Goal: Information Seeking & Learning: Learn about a topic

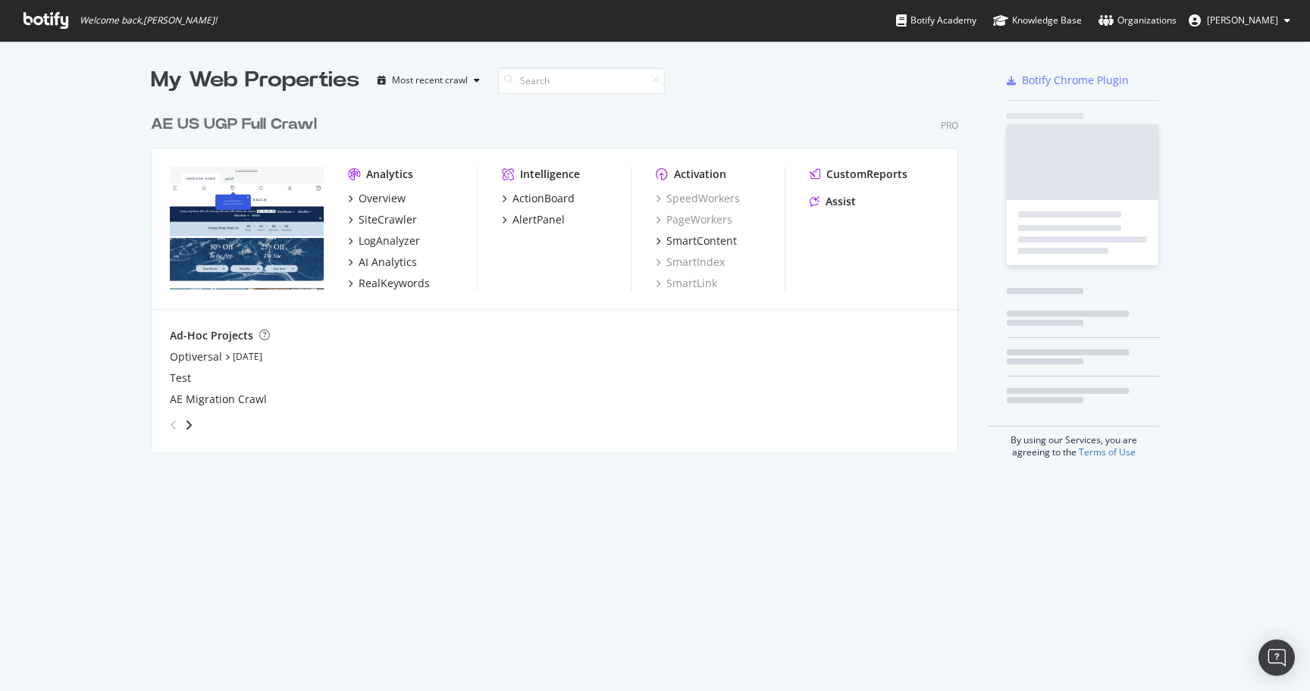
scroll to position [691, 1310]
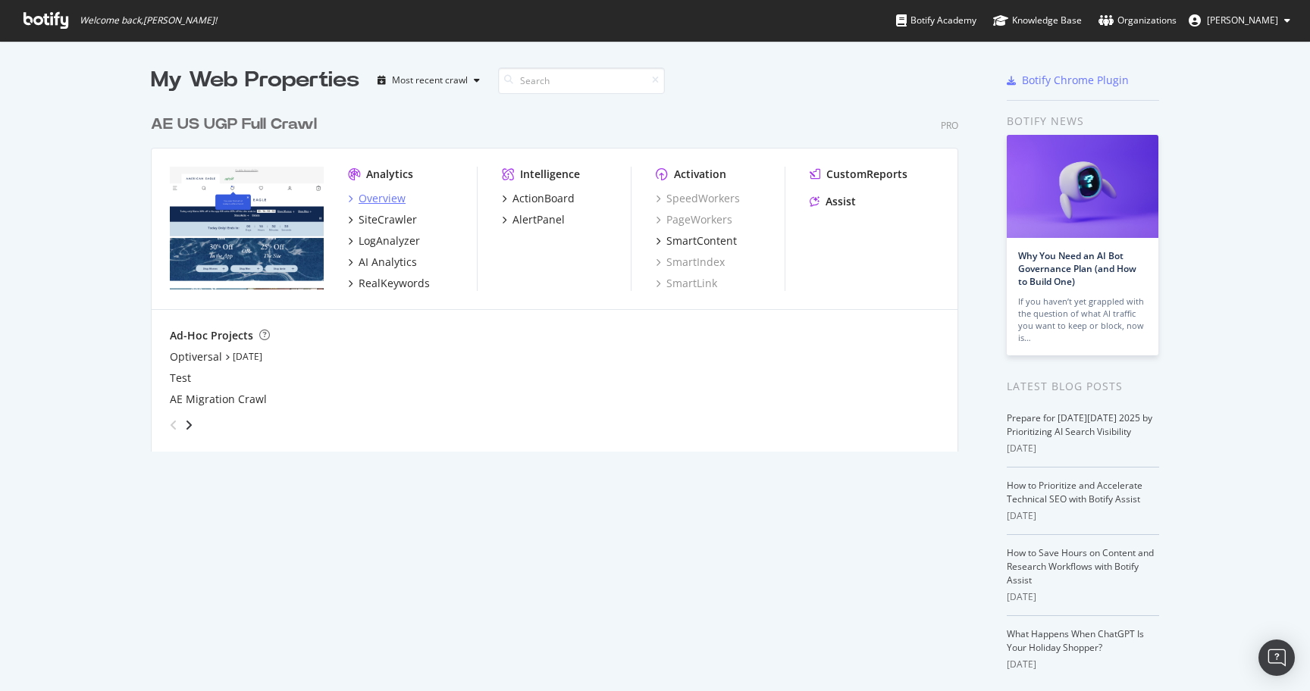
click at [390, 195] on div "Overview" at bounding box center [382, 198] width 47 height 15
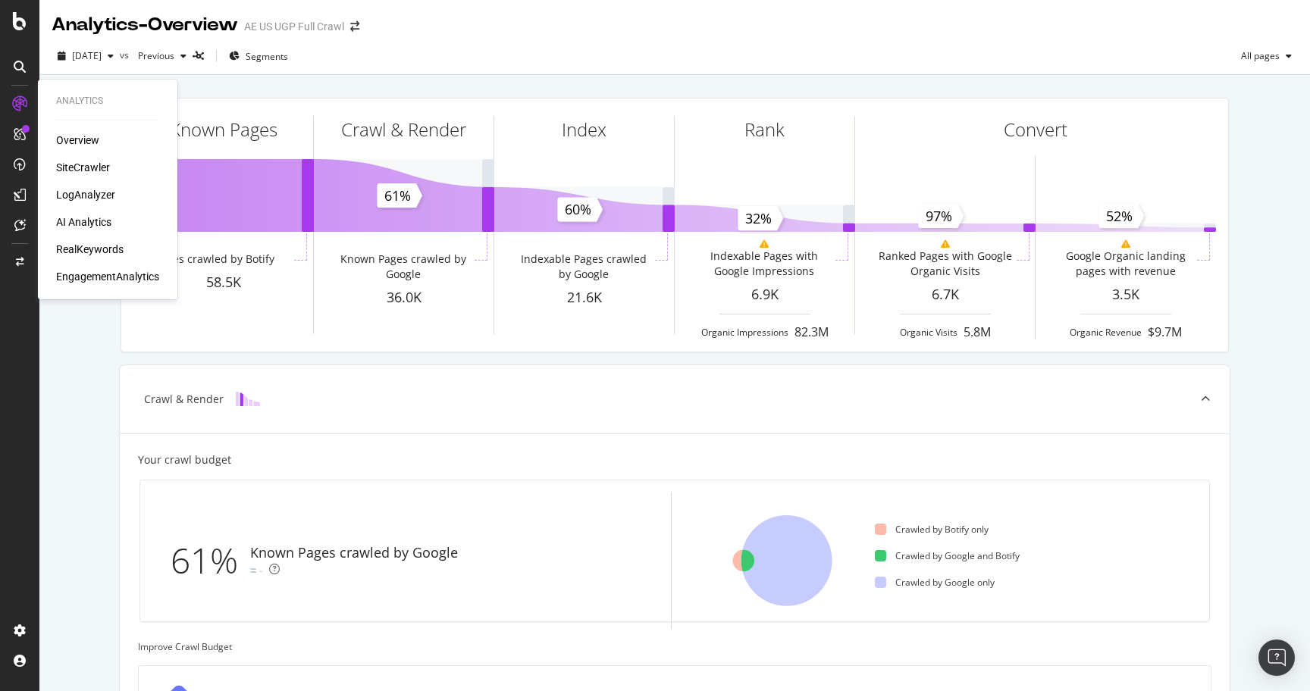
click at [86, 247] on div "RealKeywords" at bounding box center [89, 249] width 67 height 15
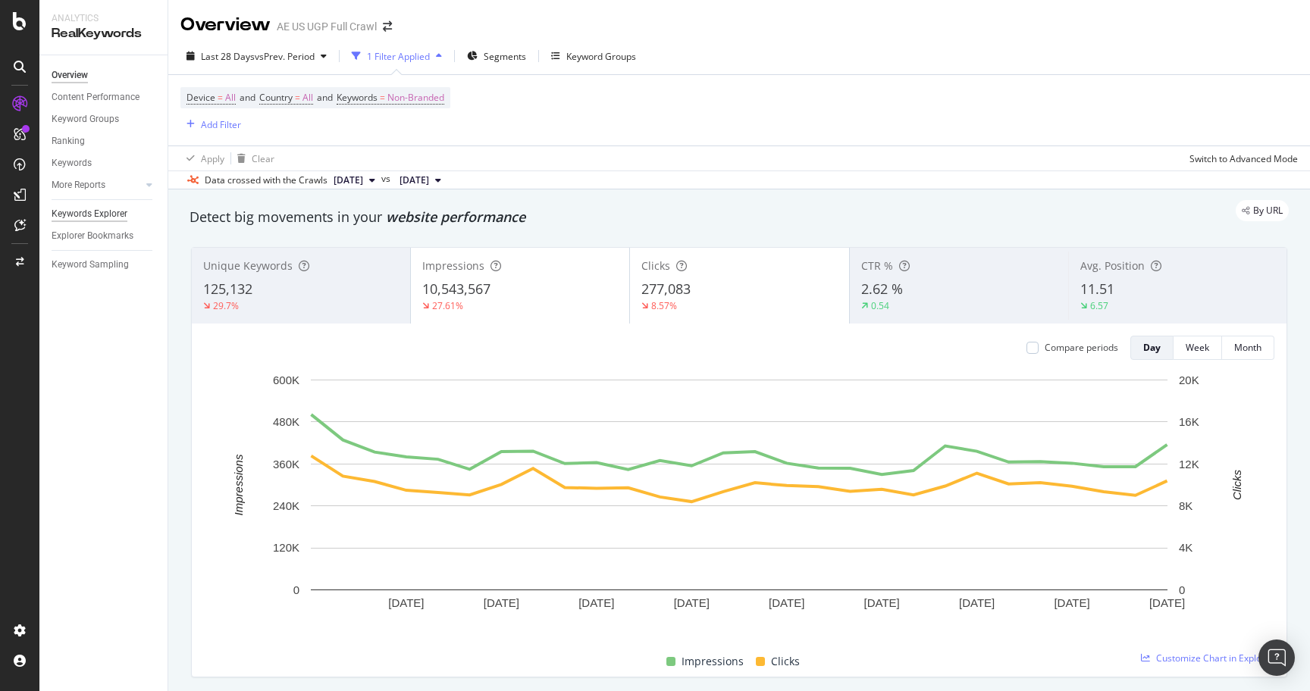
click at [91, 214] on div "Keywords Explorer" at bounding box center [90, 214] width 76 height 16
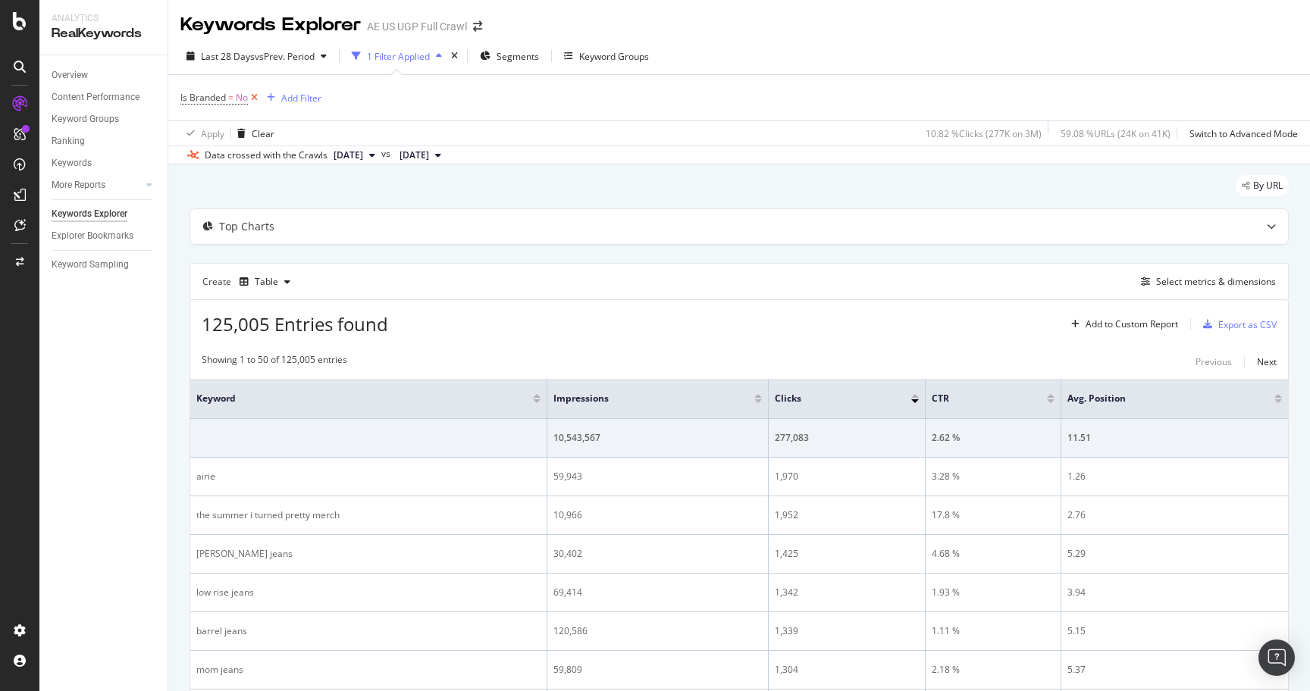
click at [256, 96] on icon at bounding box center [254, 97] width 13 height 15
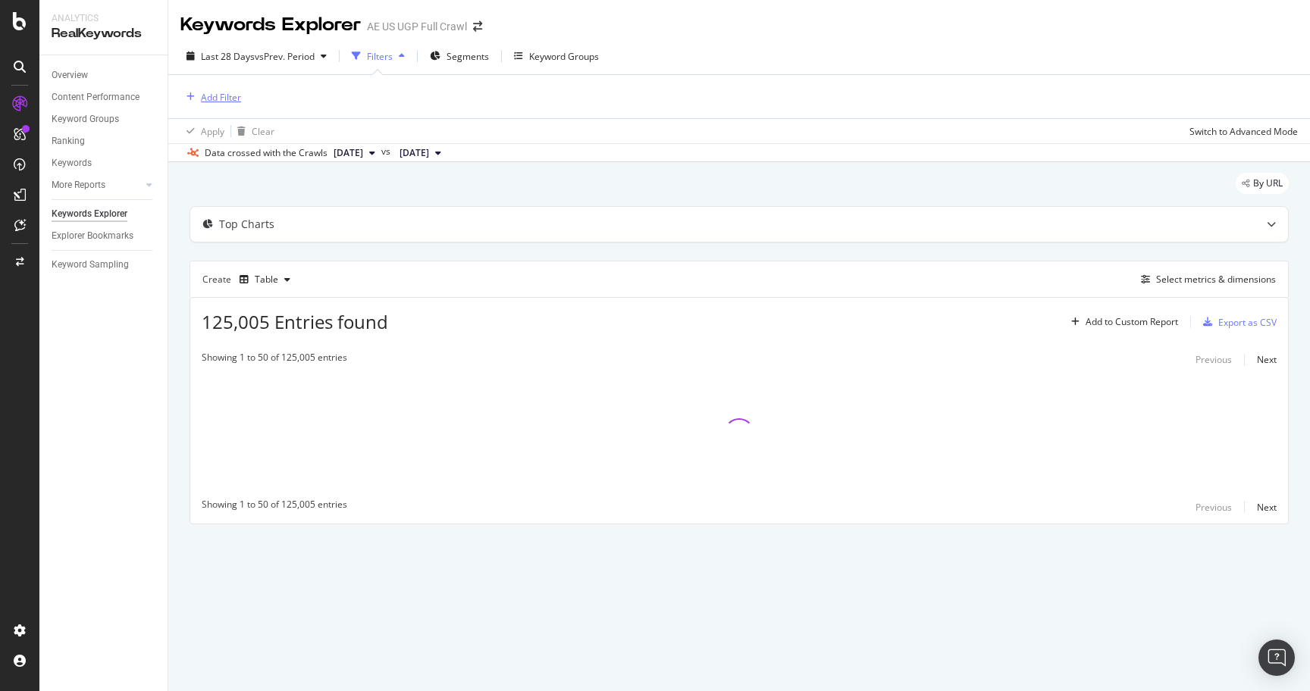
click at [219, 98] on div "Add Filter" at bounding box center [221, 97] width 40 height 13
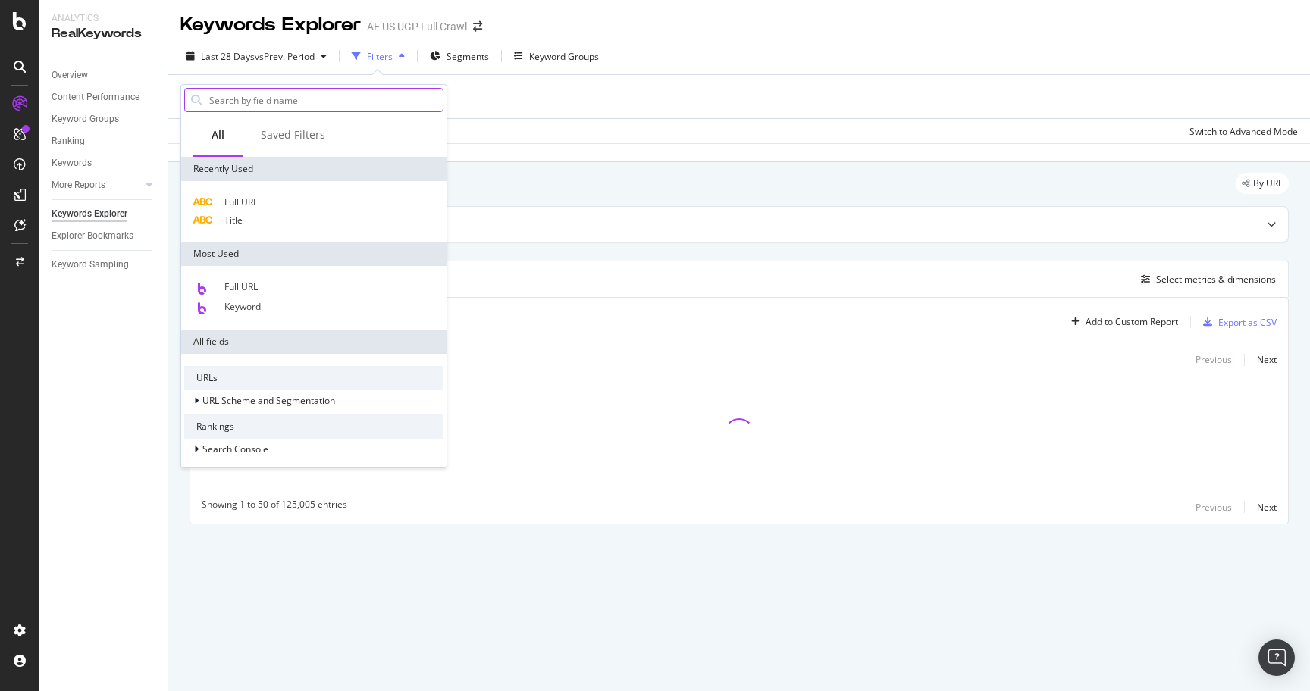
click at [255, 101] on input "text" at bounding box center [325, 100] width 235 height 23
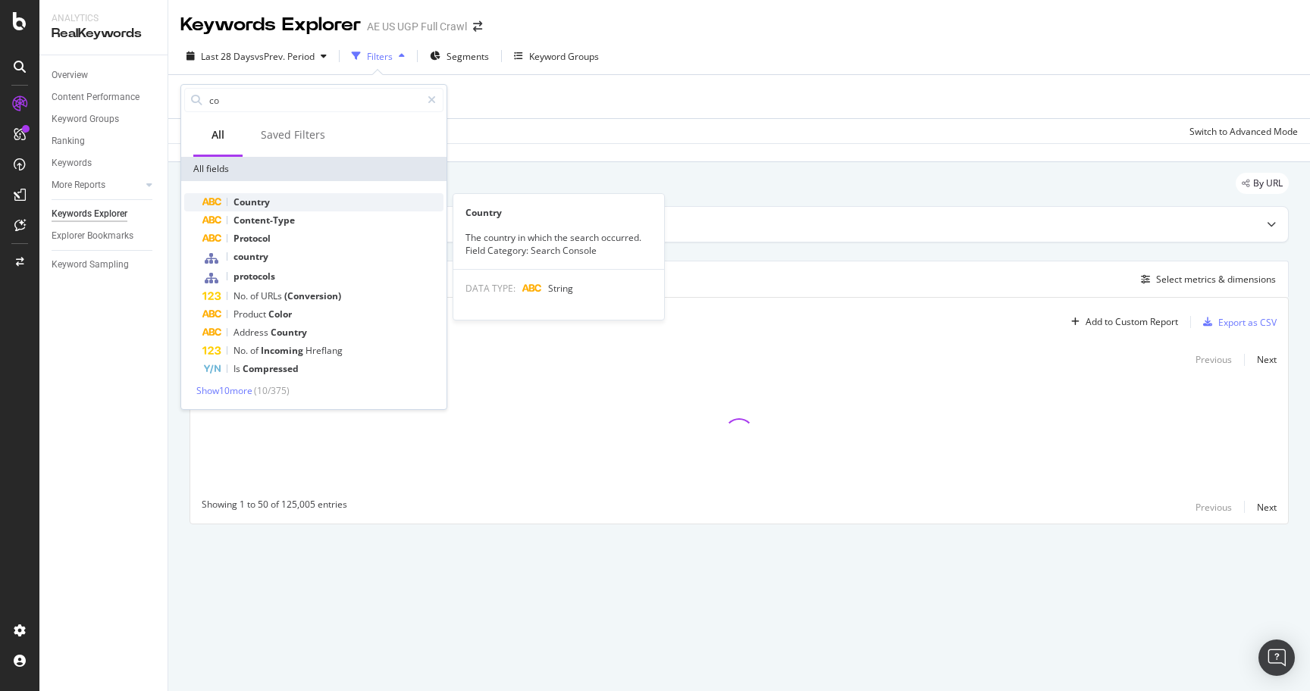
type input "co"
click at [278, 201] on div "Country" at bounding box center [322, 202] width 241 height 18
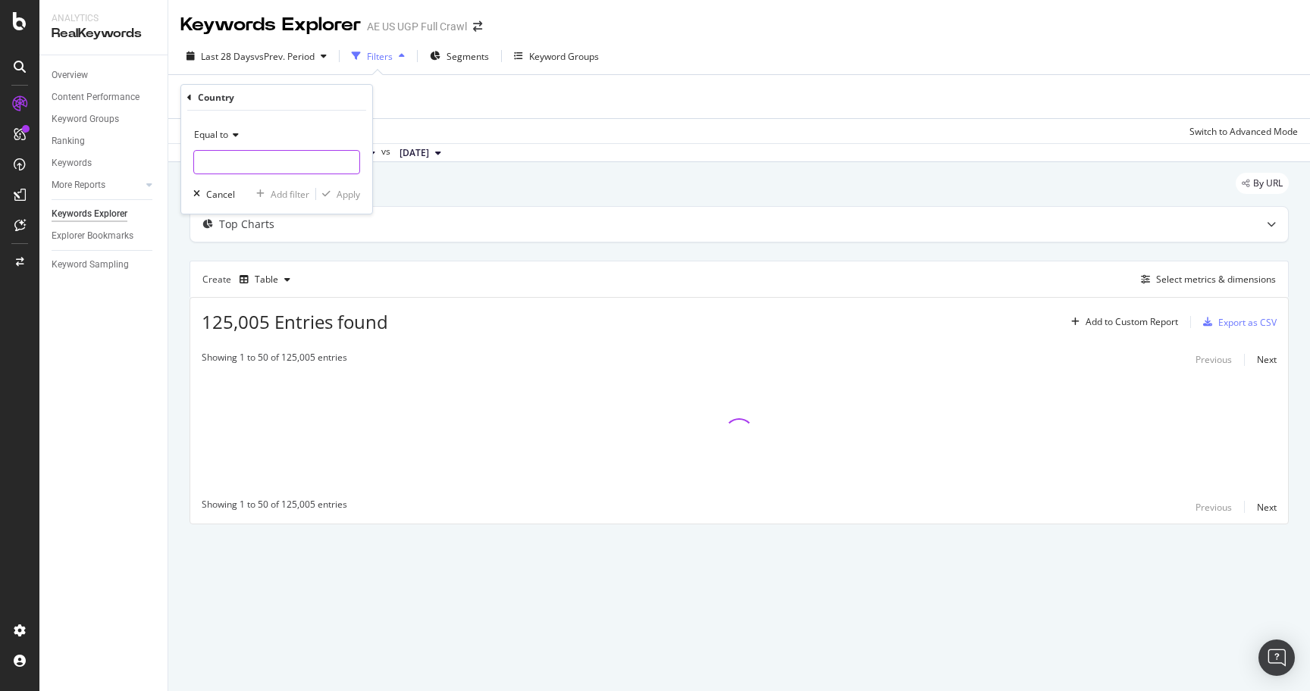
click at [263, 161] on input "text" at bounding box center [276, 162] width 165 height 24
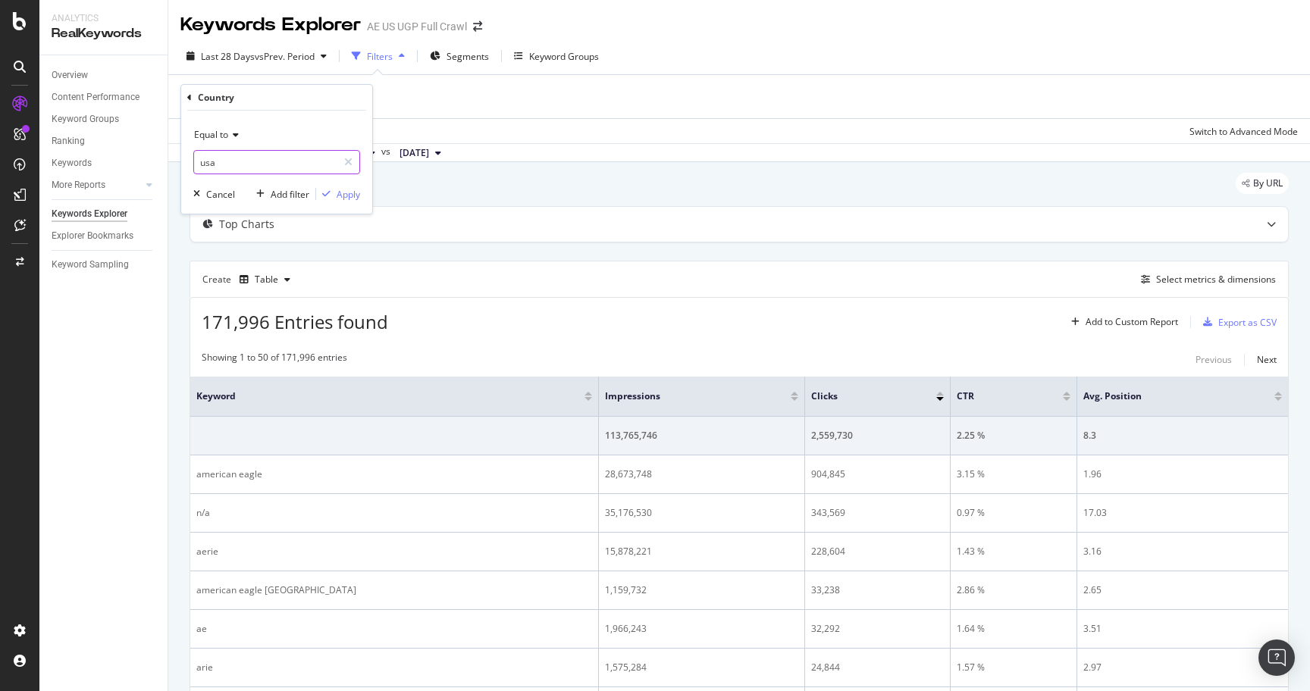
type input "usa"
click at [354, 188] on div "Apply" at bounding box center [349, 194] width 24 height 13
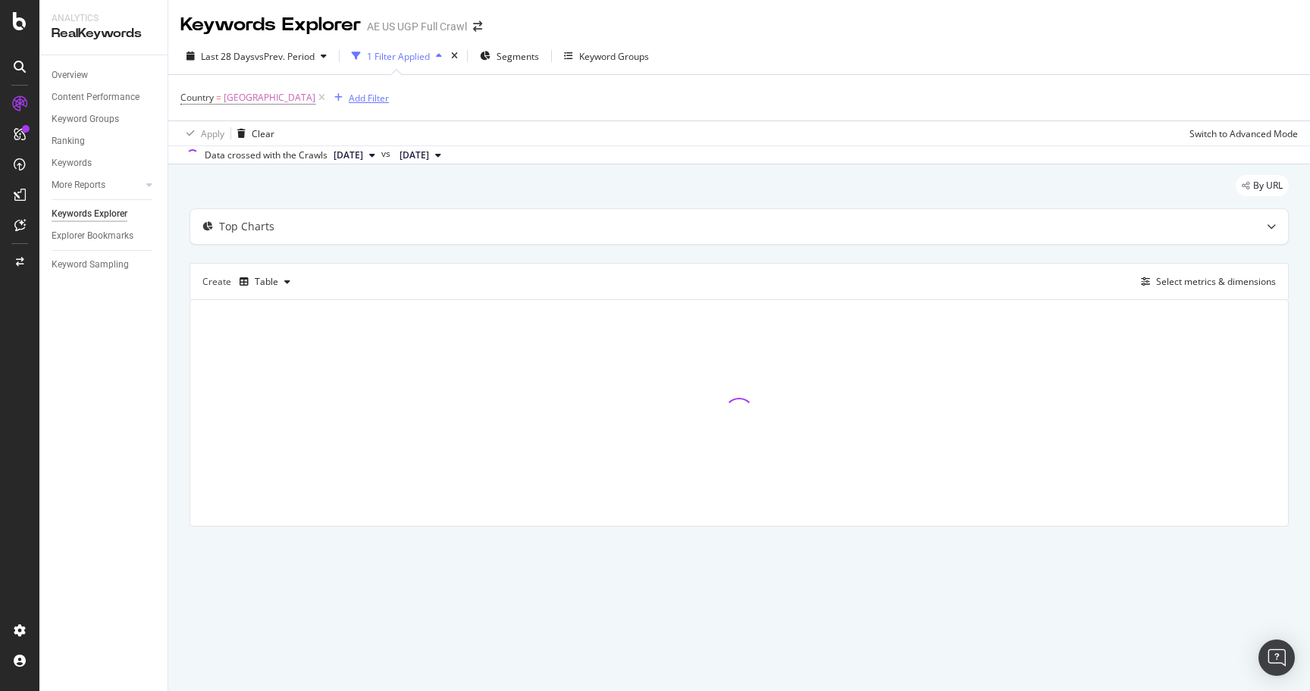
click at [379, 99] on div "Add Filter" at bounding box center [369, 98] width 40 height 13
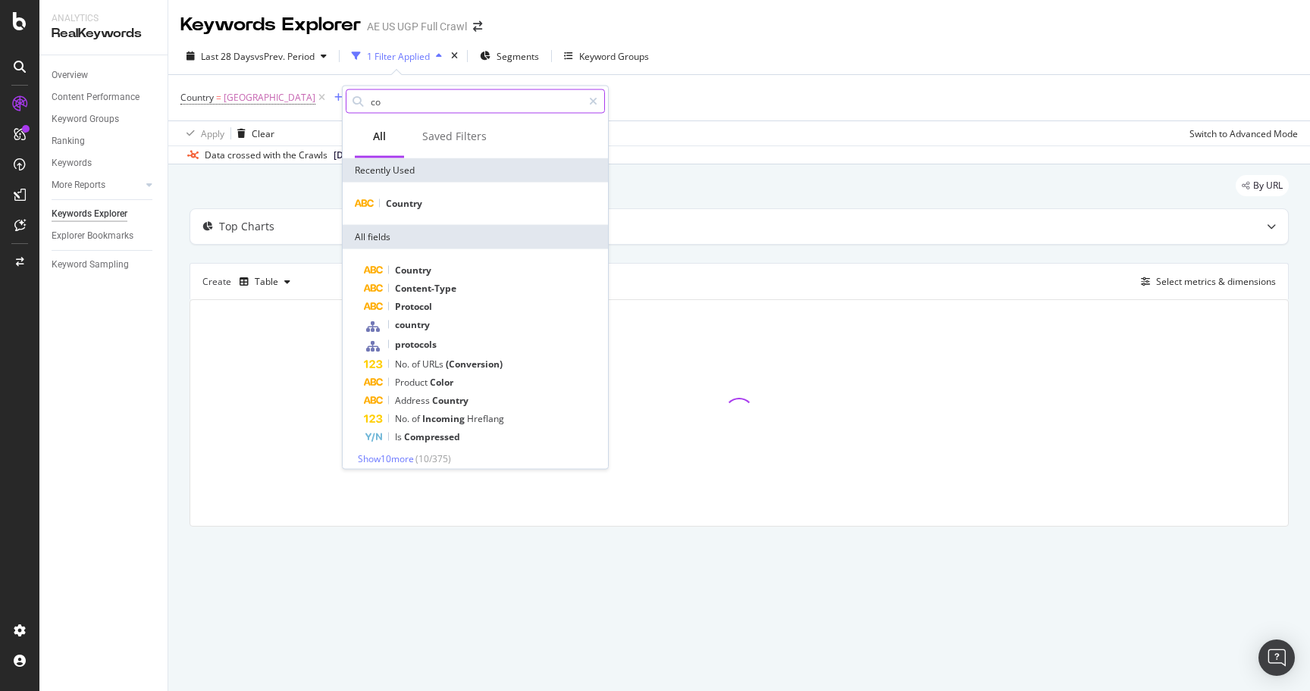
click at [417, 104] on input "co" at bounding box center [475, 101] width 213 height 23
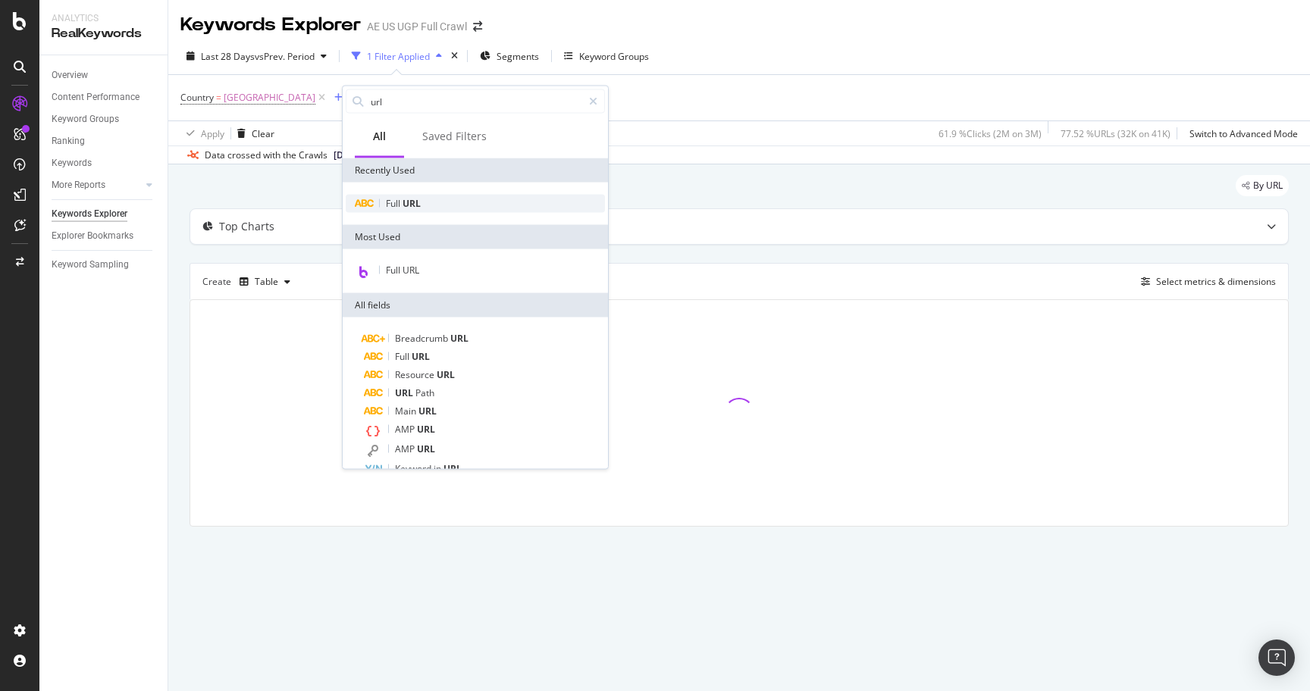
type input "url"
click at [415, 204] on span "URL" at bounding box center [412, 203] width 18 height 13
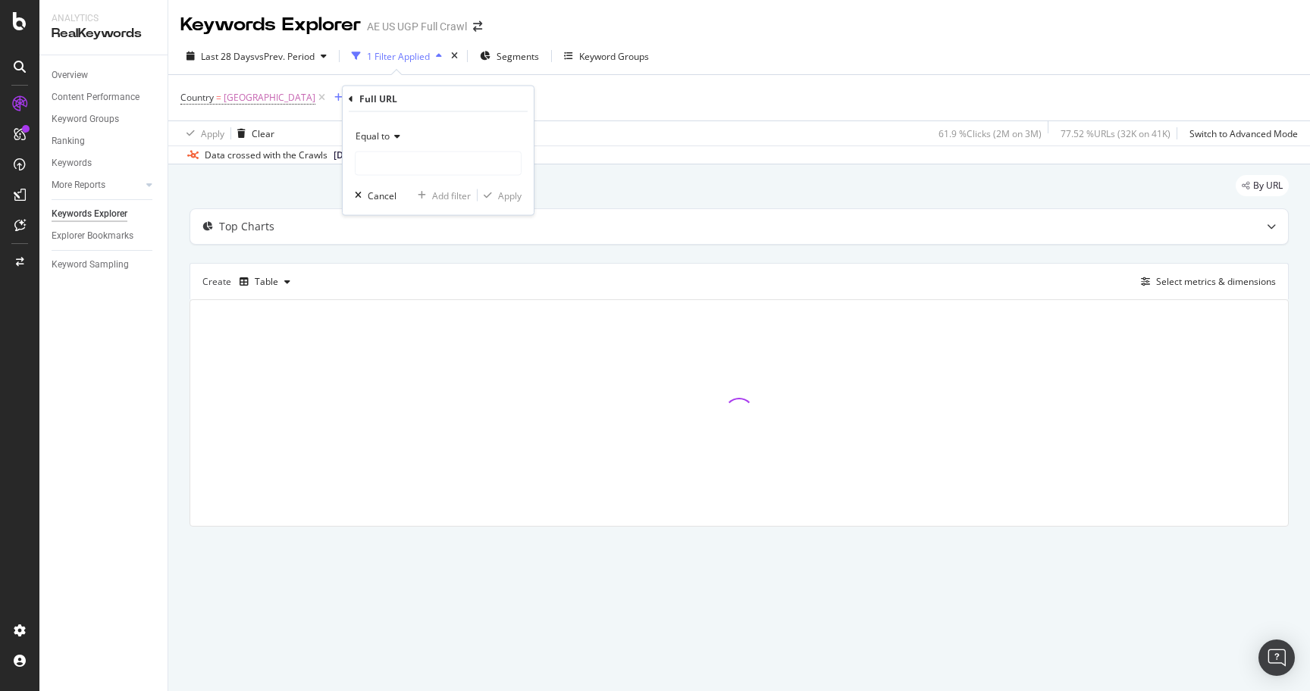
click at [382, 132] on span "Equal to" at bounding box center [373, 136] width 34 height 13
drag, startPoint x: 405, startPoint y: 307, endPoint x: 404, endPoint y: 297, distance: 9.9
click at [405, 307] on span "Doesn't contain" at bounding box center [395, 305] width 66 height 13
click at [403, 161] on input "text" at bounding box center [438, 164] width 165 height 24
type input "aerie"
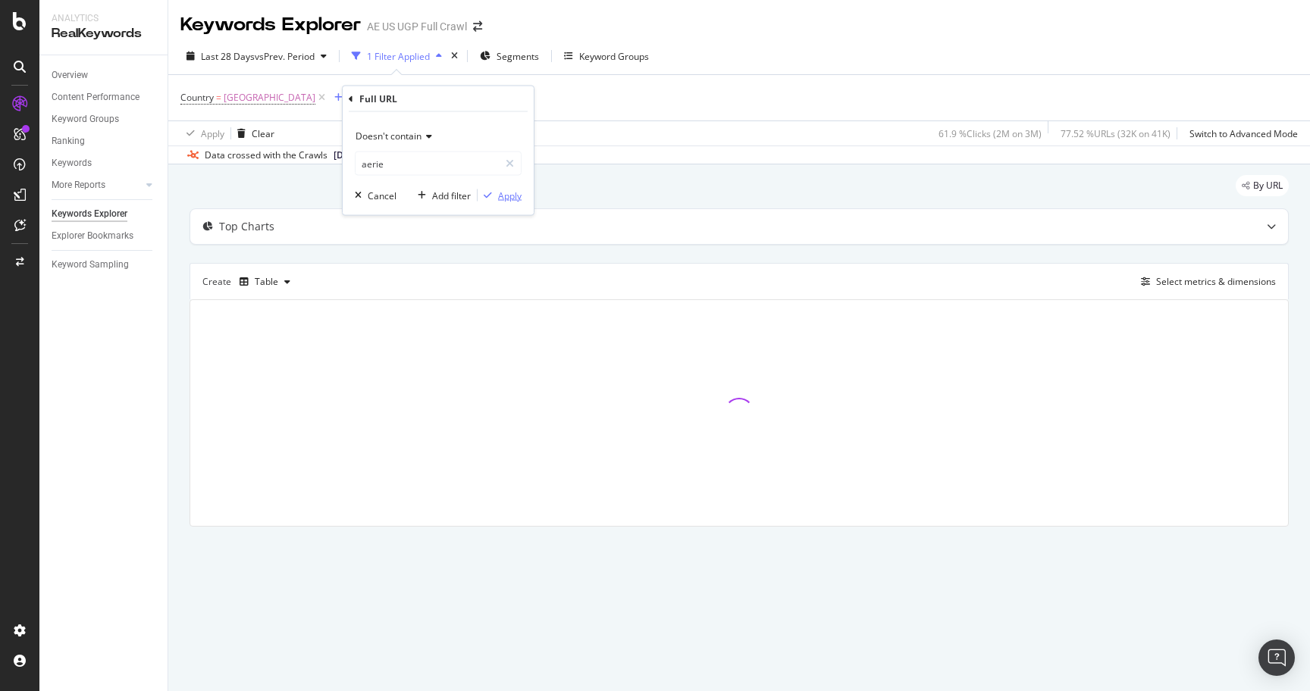
click at [501, 199] on div "Apply" at bounding box center [510, 195] width 24 height 13
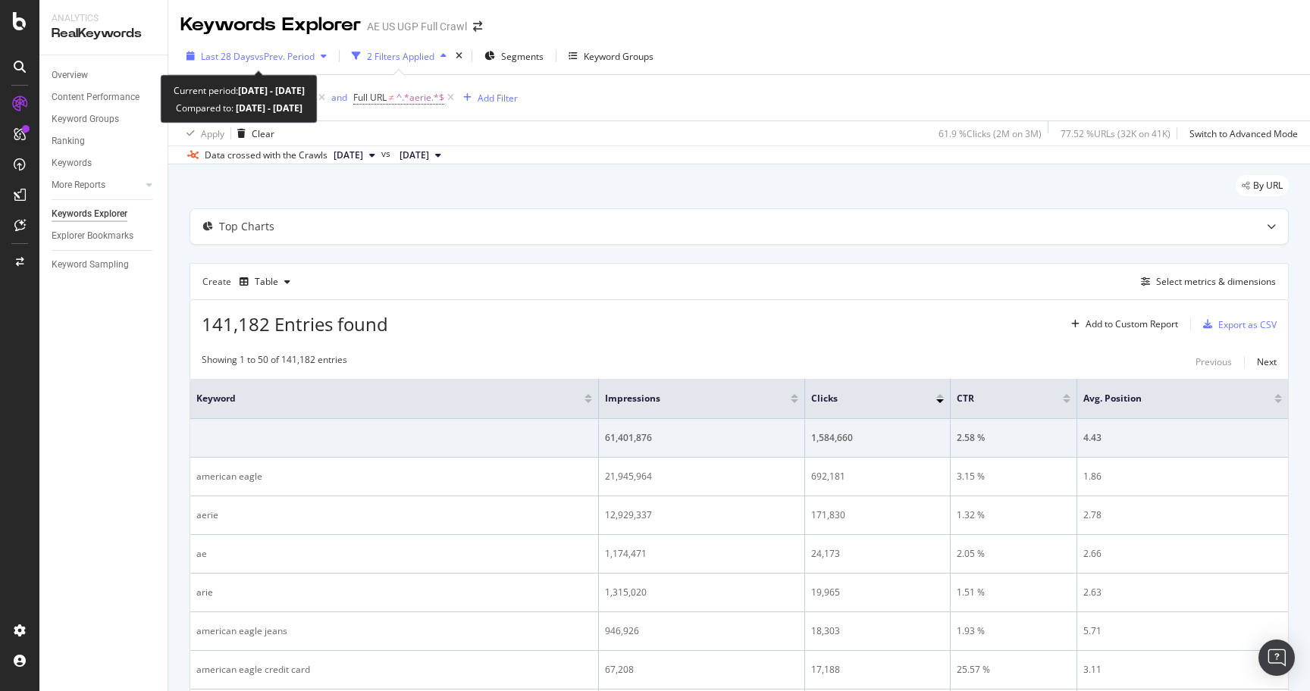
click at [301, 56] on span "vs Prev. Period" at bounding box center [285, 56] width 60 height 13
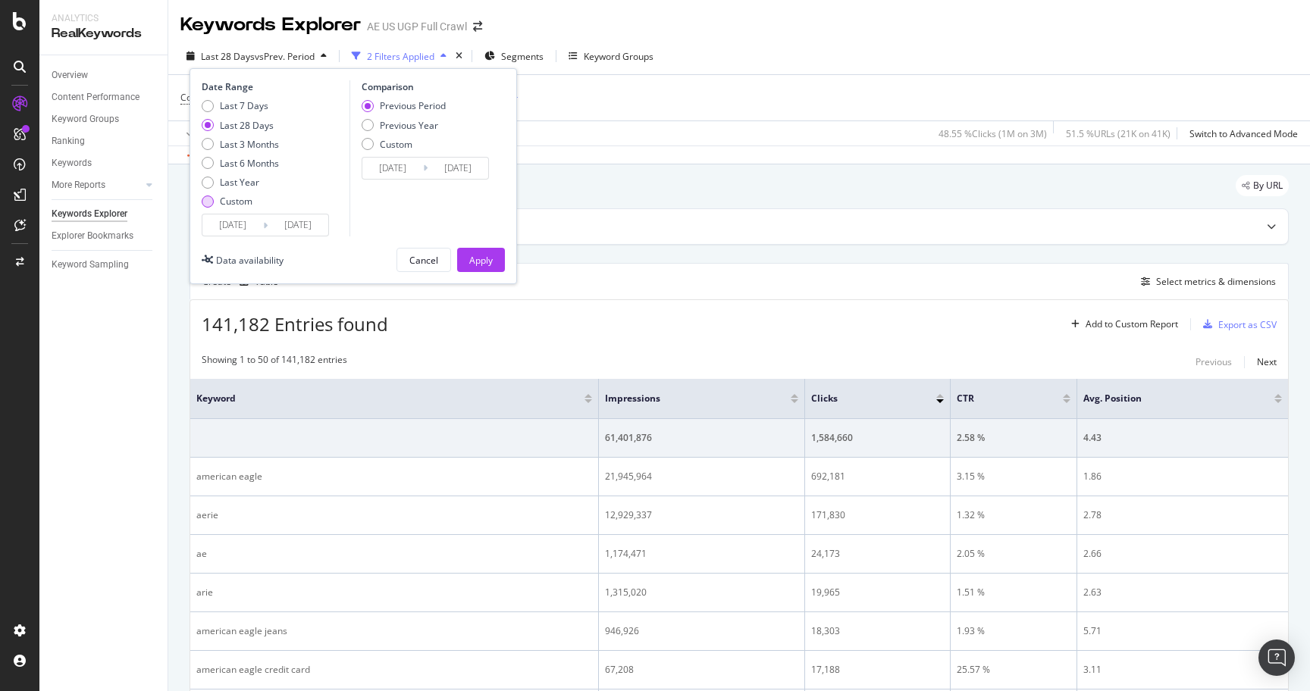
click at [245, 207] on div "Custom" at bounding box center [236, 201] width 33 height 13
click at [234, 231] on input "[DATE]" at bounding box center [232, 225] width 61 height 21
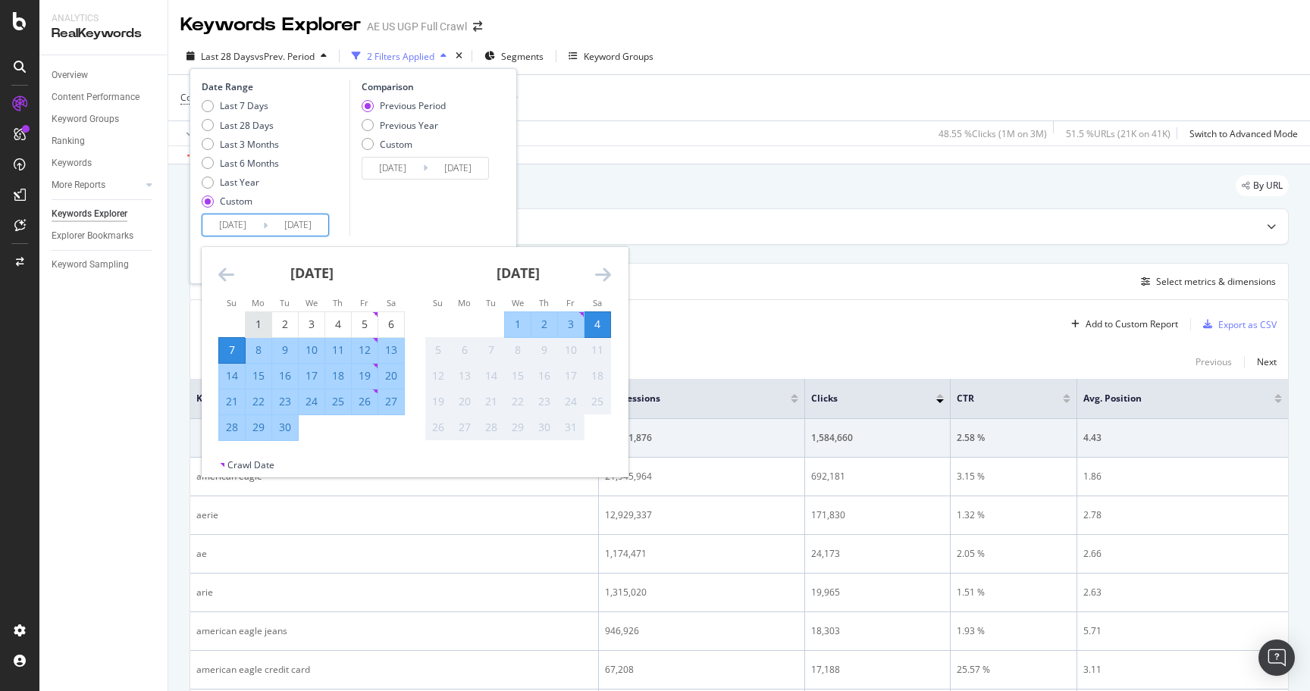
click at [259, 323] on div "1" at bounding box center [259, 324] width 26 height 15
type input "[DATE]"
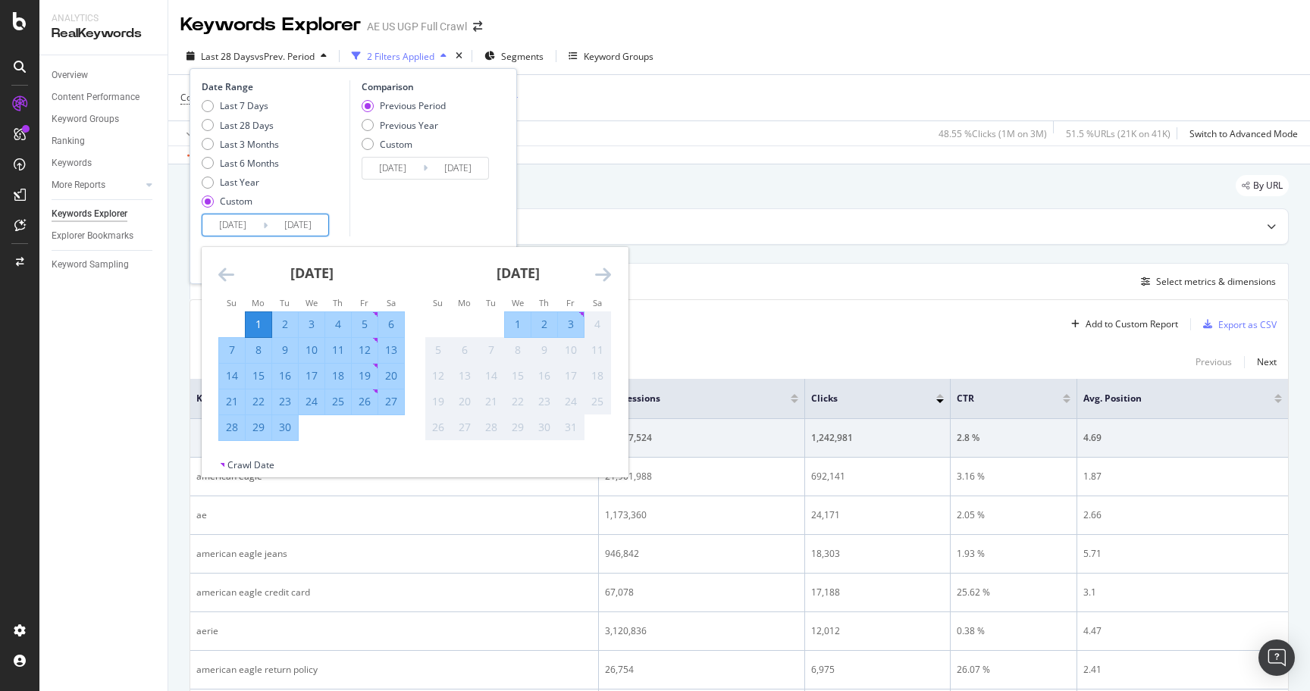
click at [280, 327] on div "2" at bounding box center [285, 324] width 26 height 15
type input "[DATE]"
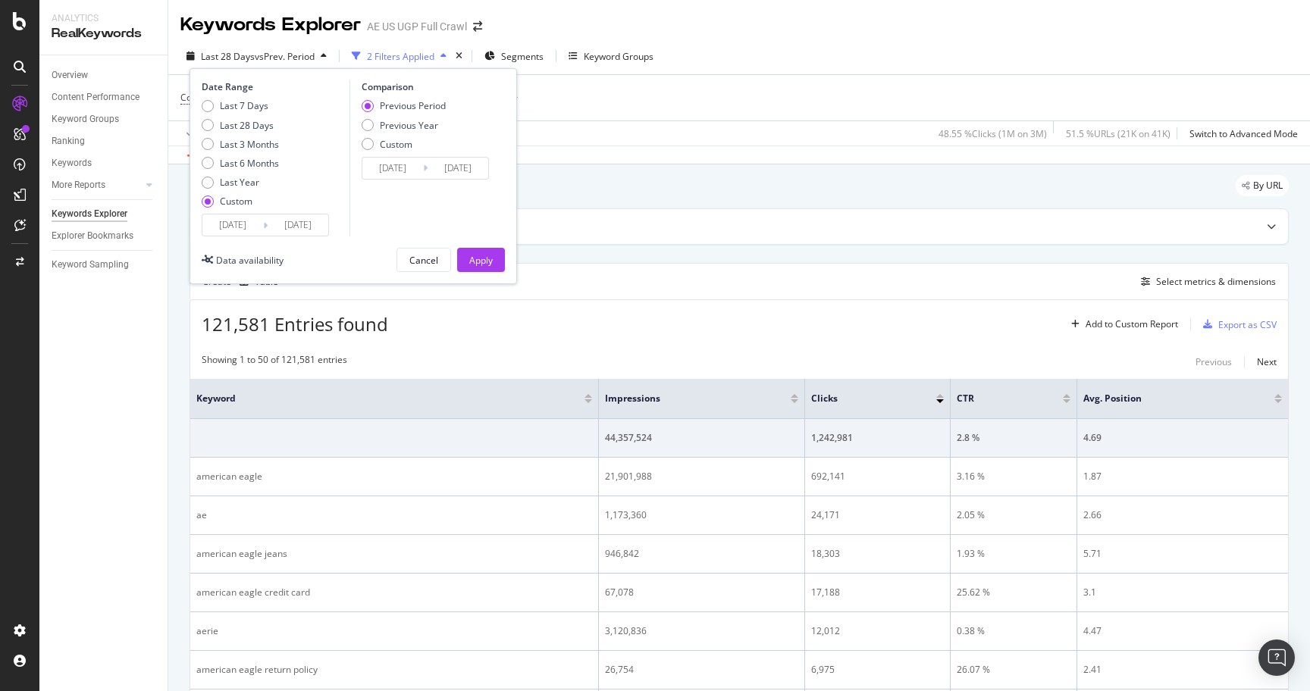
click at [239, 221] on input "[DATE]" at bounding box center [232, 225] width 61 height 21
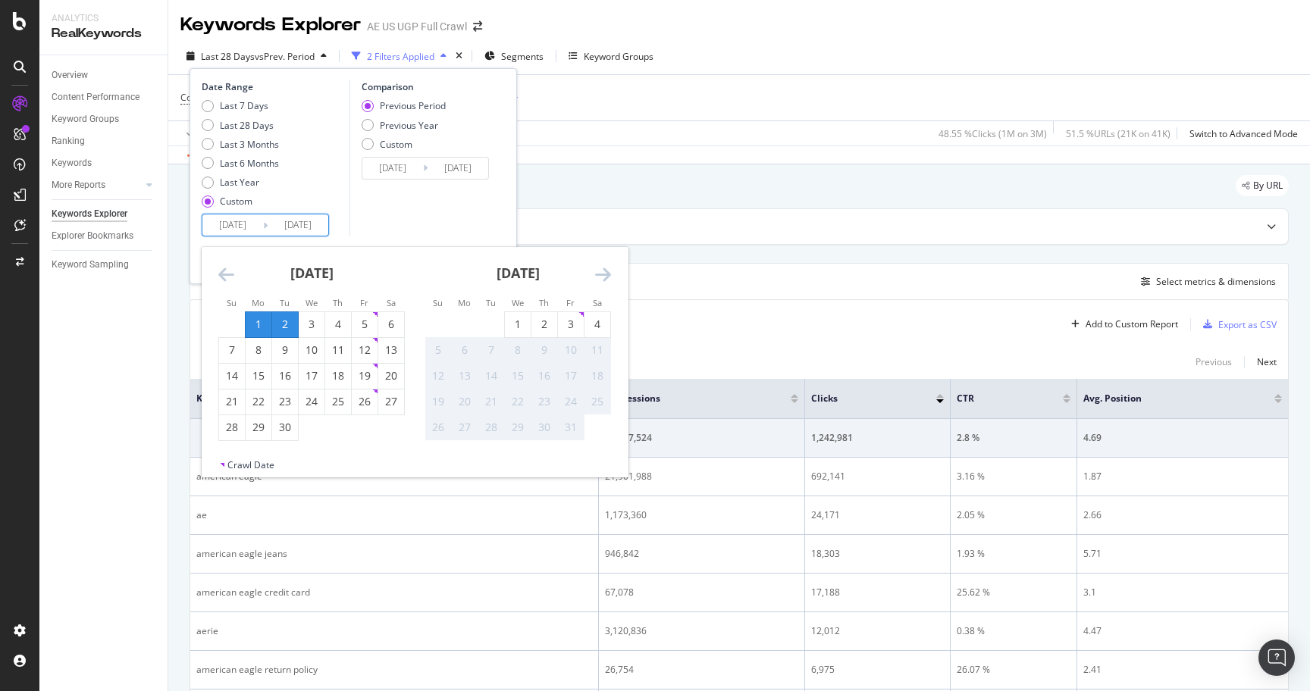
click at [220, 268] on icon "Move backward to switch to the previous month." at bounding box center [226, 274] width 16 height 18
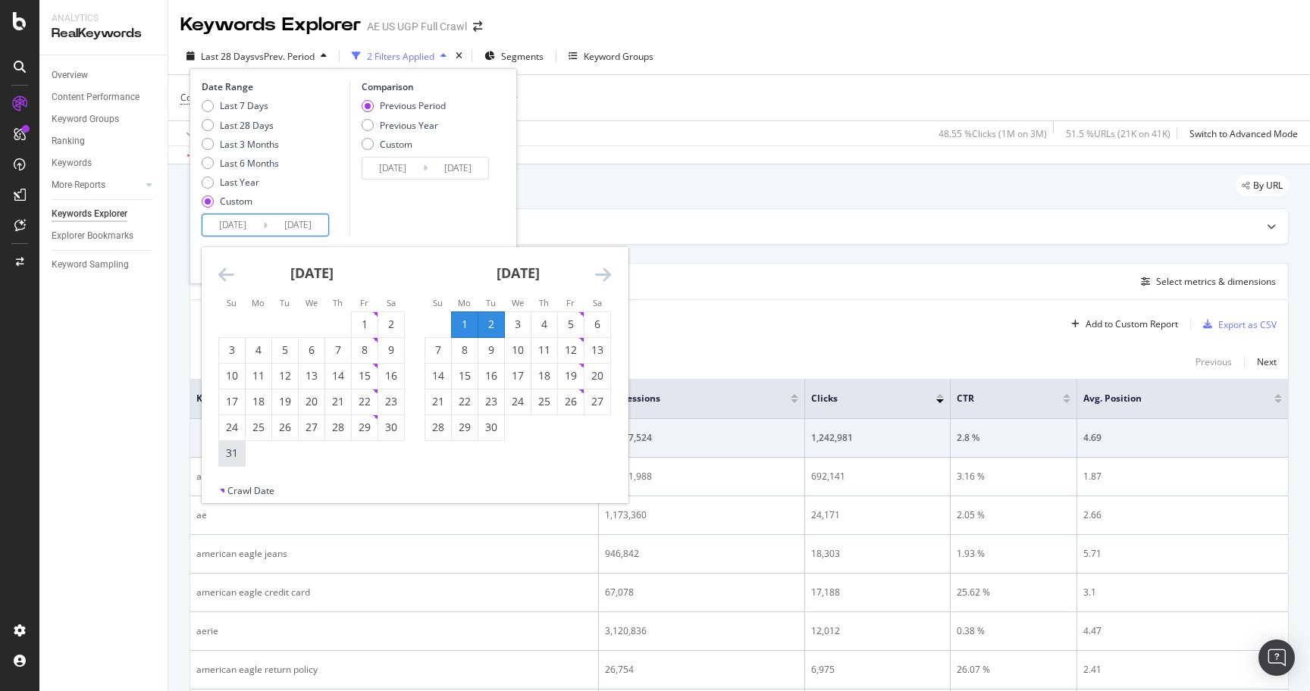
click at [232, 449] on div "31" at bounding box center [232, 453] width 26 height 15
type input "[DATE]"
click at [603, 274] on icon "Move forward to switch to the next month." at bounding box center [603, 274] width 16 height 18
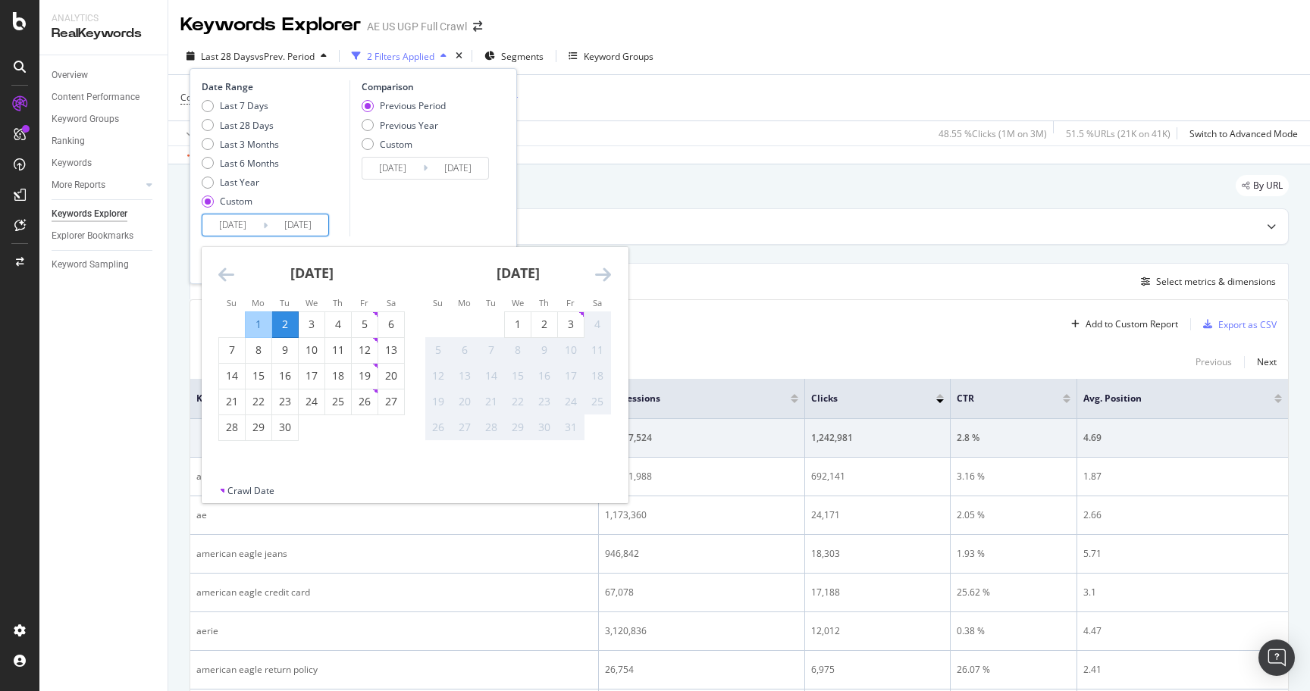
click at [597, 324] on div "4" at bounding box center [597, 324] width 26 height 15
type input "[DATE]"
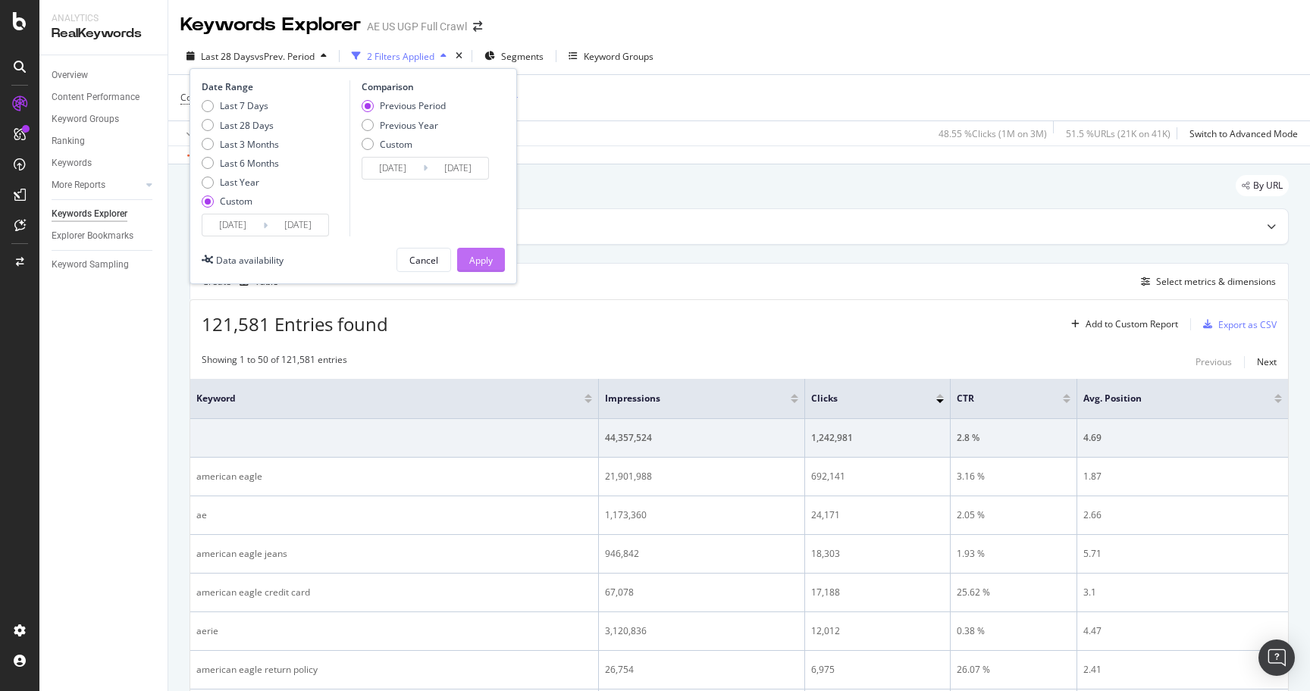
click at [485, 262] on div "Apply" at bounding box center [481, 260] width 24 height 13
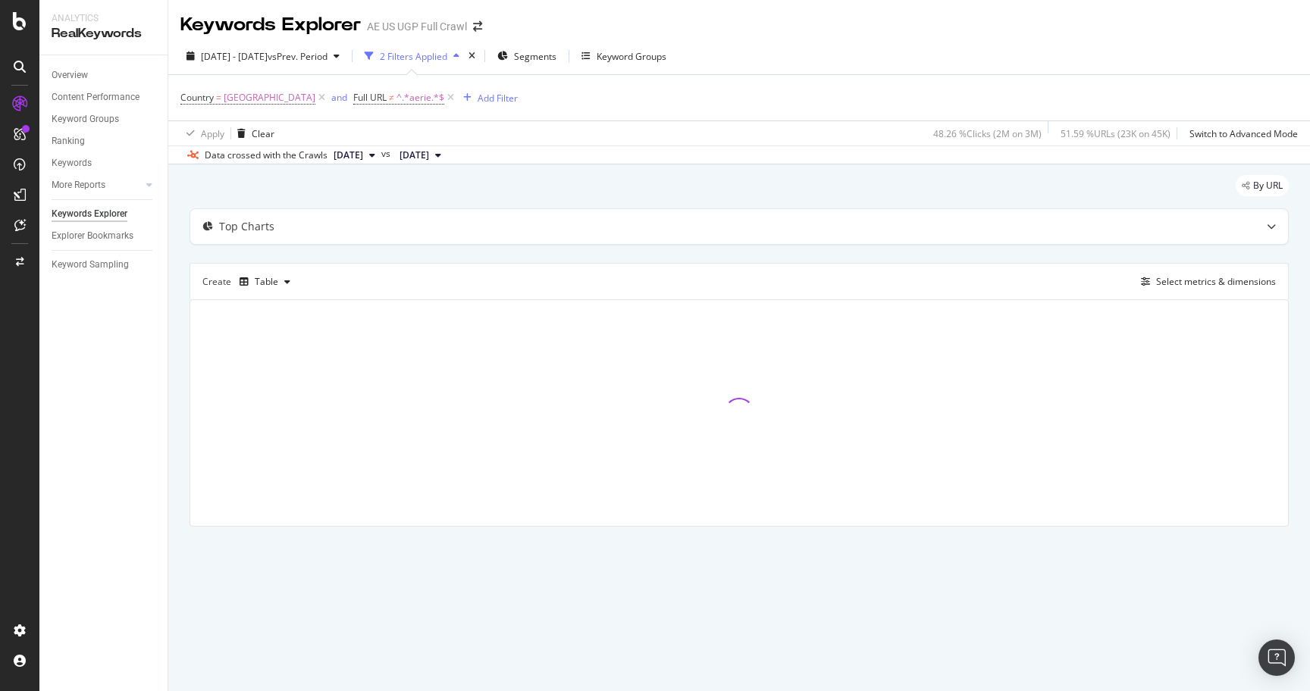
click at [447, 57] on div "2 Filters Applied" at bounding box center [413, 56] width 67 height 13
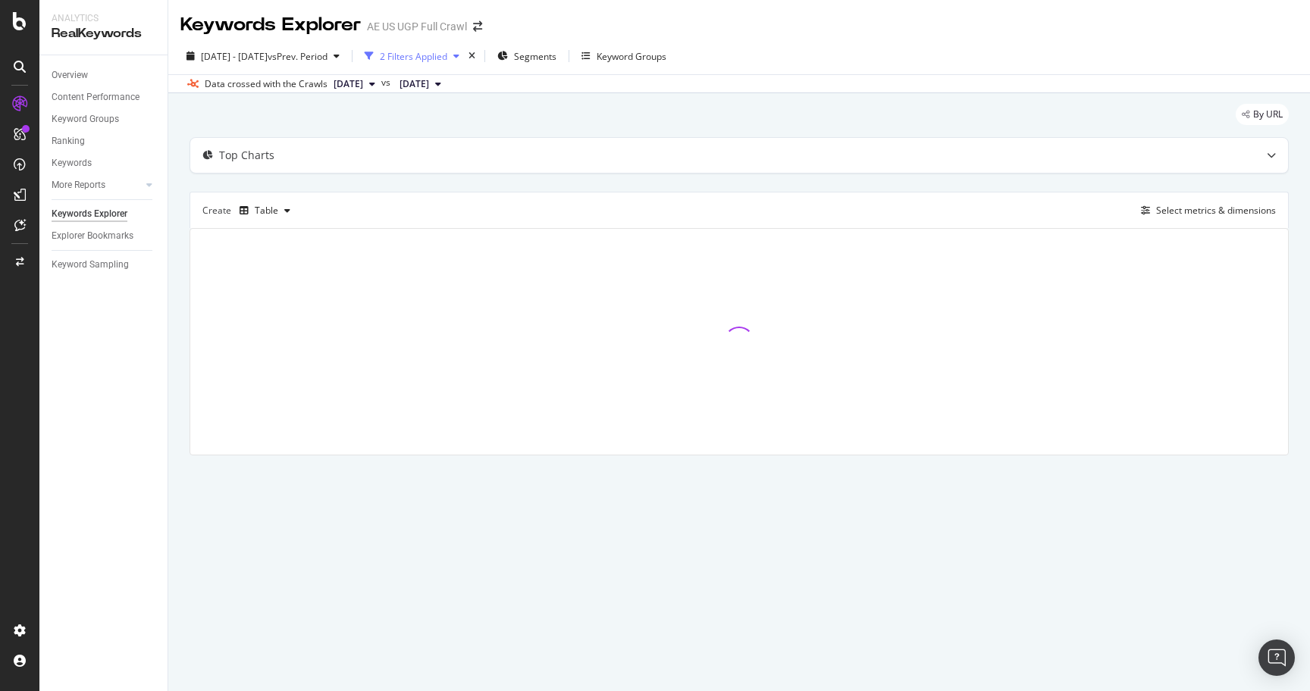
click at [427, 61] on div "2 Filters Applied" at bounding box center [413, 56] width 67 height 13
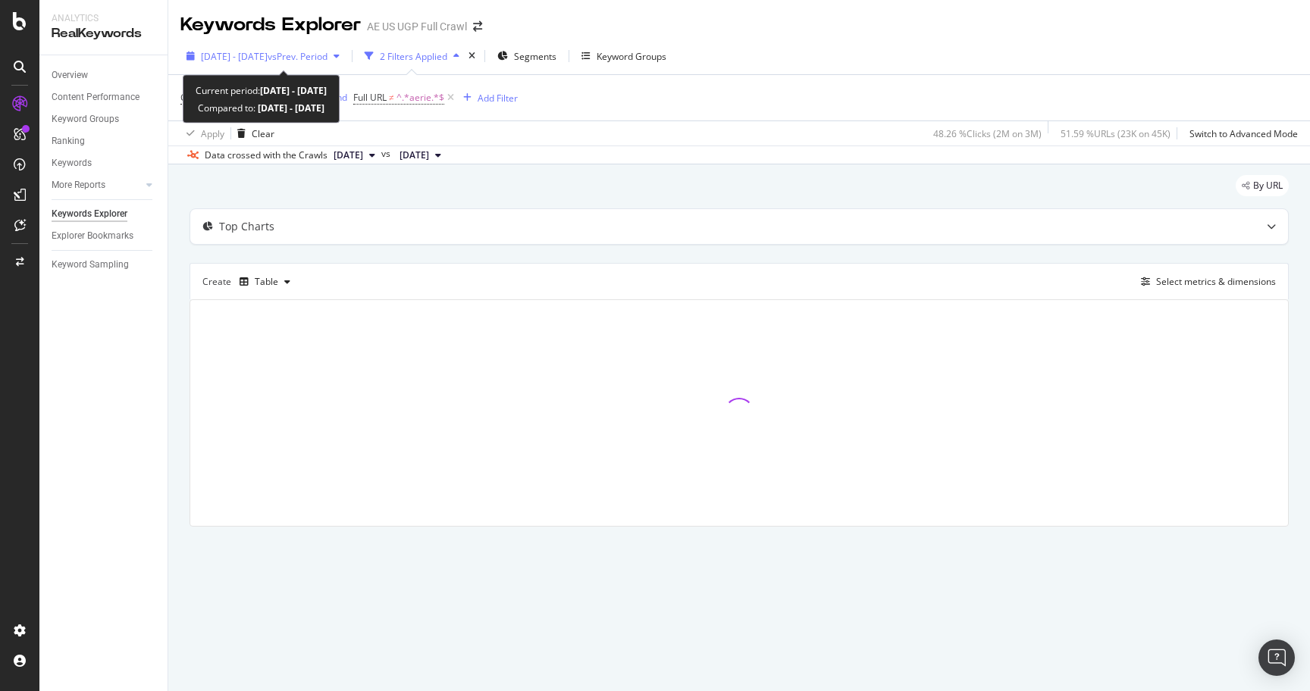
click at [328, 53] on span "vs Prev. Period" at bounding box center [298, 56] width 60 height 13
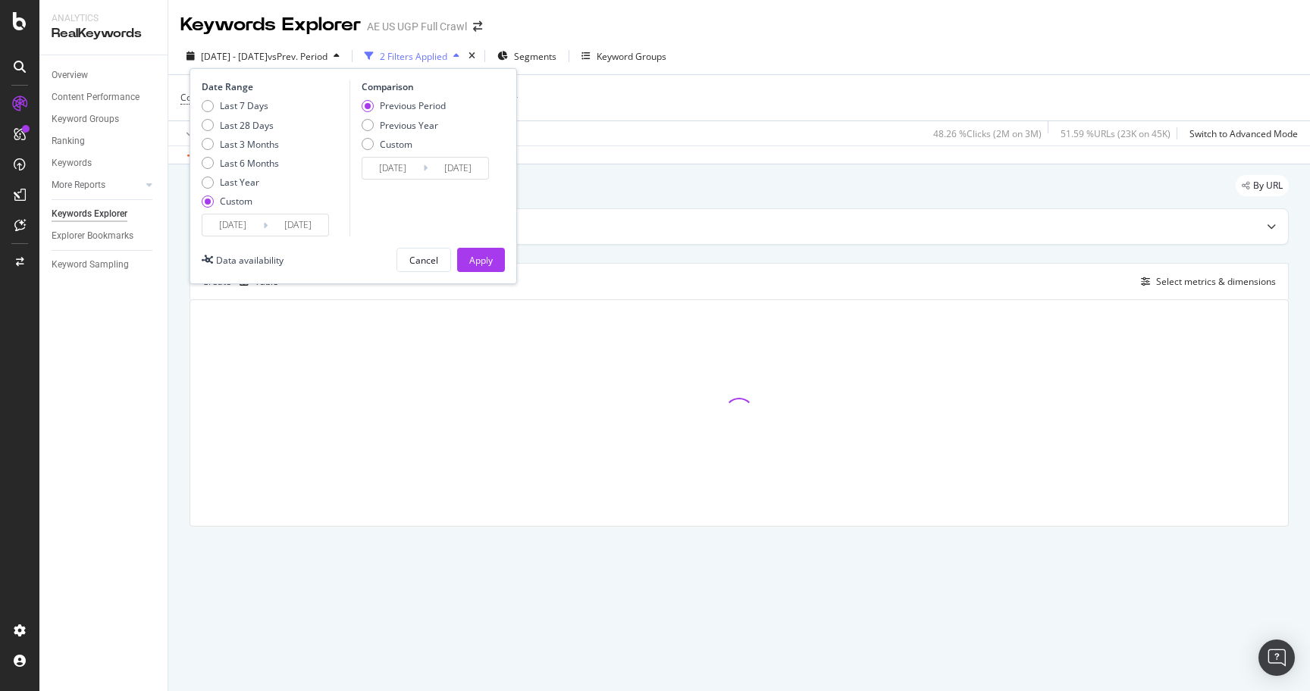
click at [318, 227] on input "[DATE]" at bounding box center [298, 225] width 61 height 21
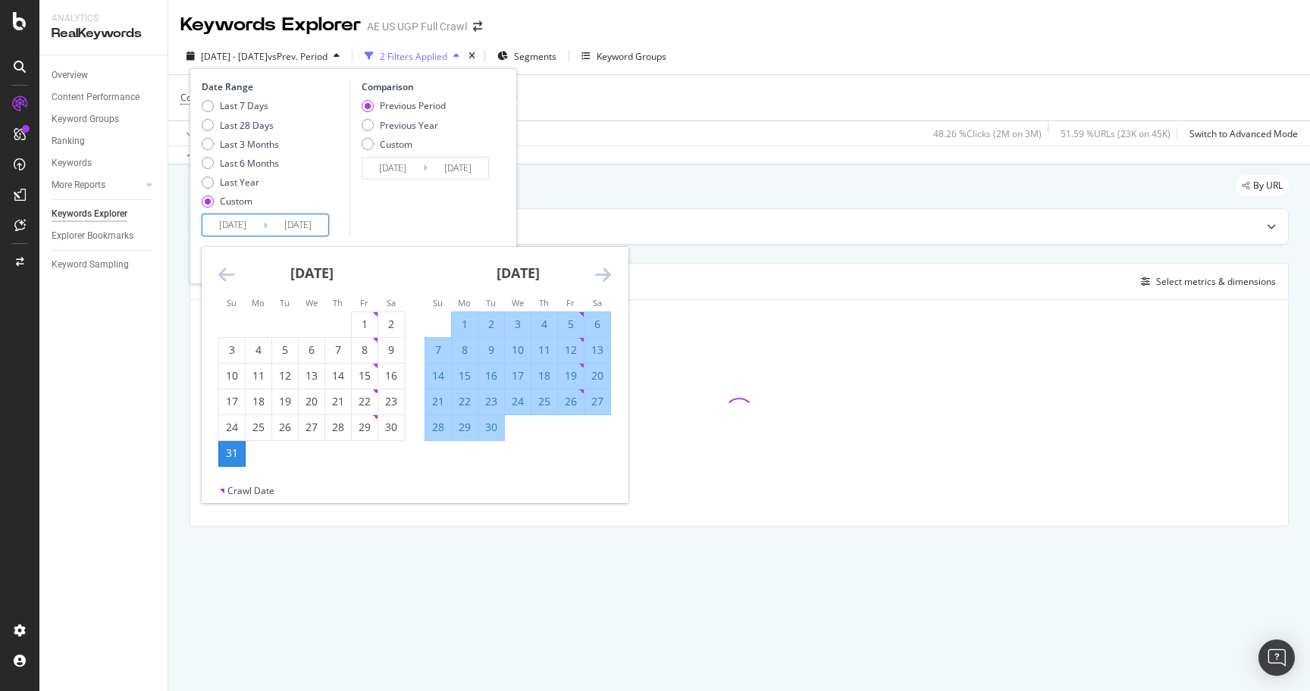
click at [603, 274] on icon "Move forward to switch to the next month." at bounding box center [603, 274] width 16 height 18
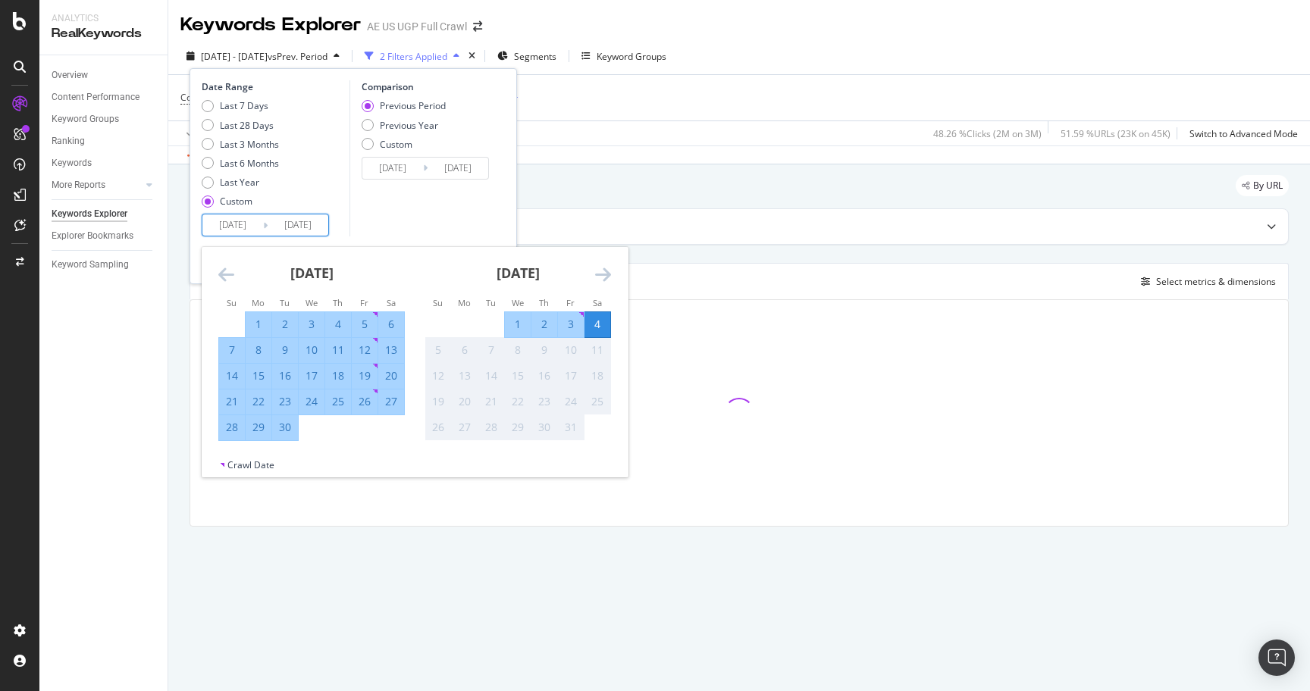
drag, startPoint x: 310, startPoint y: 226, endPoint x: 484, endPoint y: 277, distance: 181.6
click at [311, 226] on input "[DATE]" at bounding box center [298, 225] width 61 height 21
click at [569, 319] on div "3" at bounding box center [571, 324] width 26 height 15
type input "[DATE]"
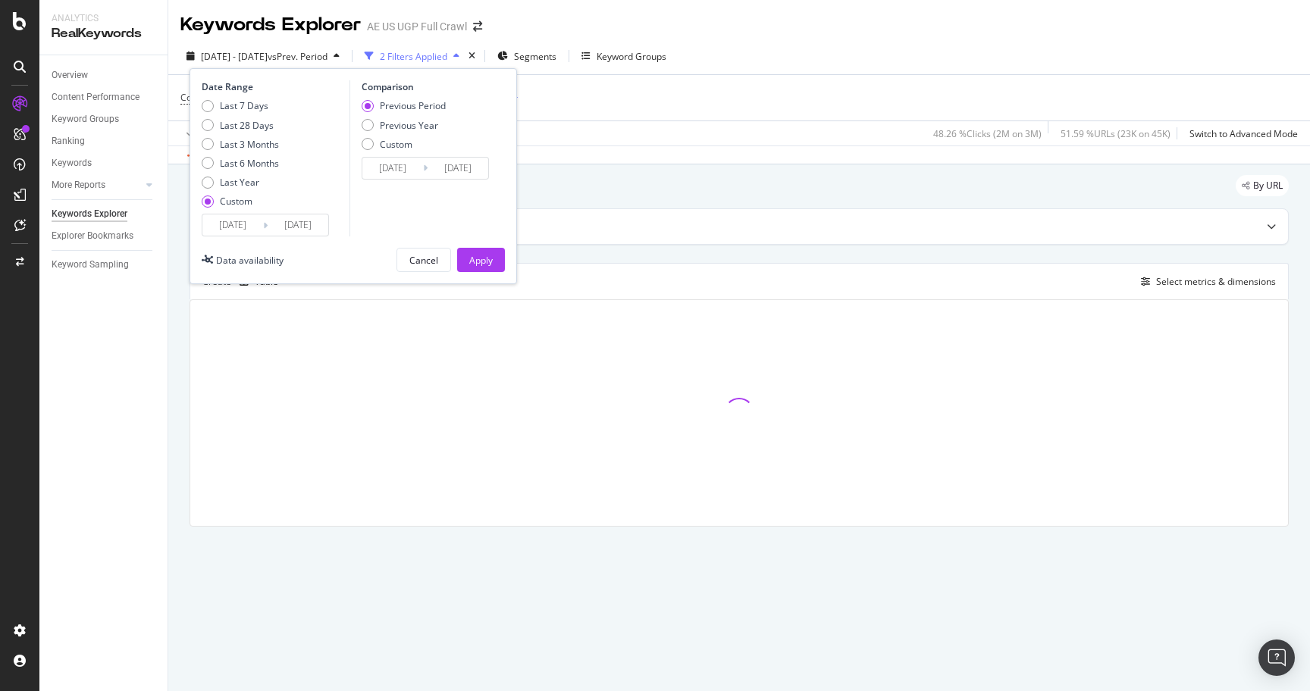
click at [311, 226] on input "[DATE]" at bounding box center [298, 225] width 61 height 21
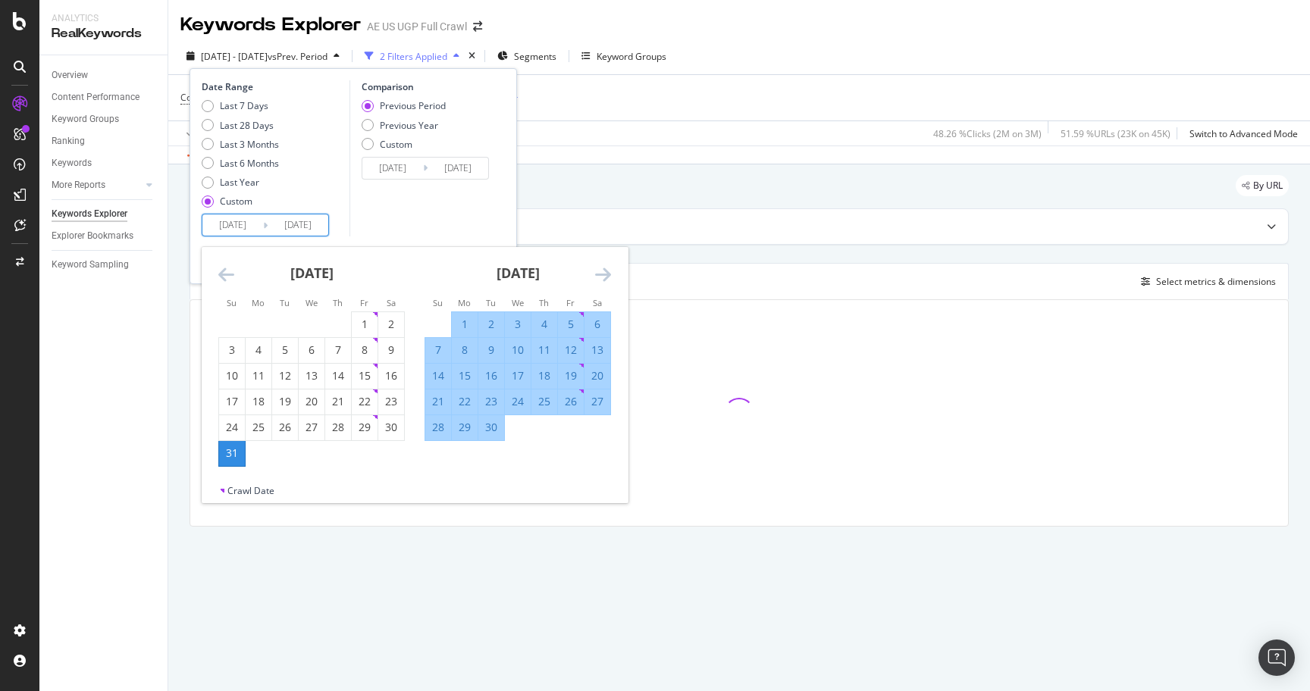
click at [599, 275] on icon "Move forward to switch to the next month." at bounding box center [603, 274] width 16 height 18
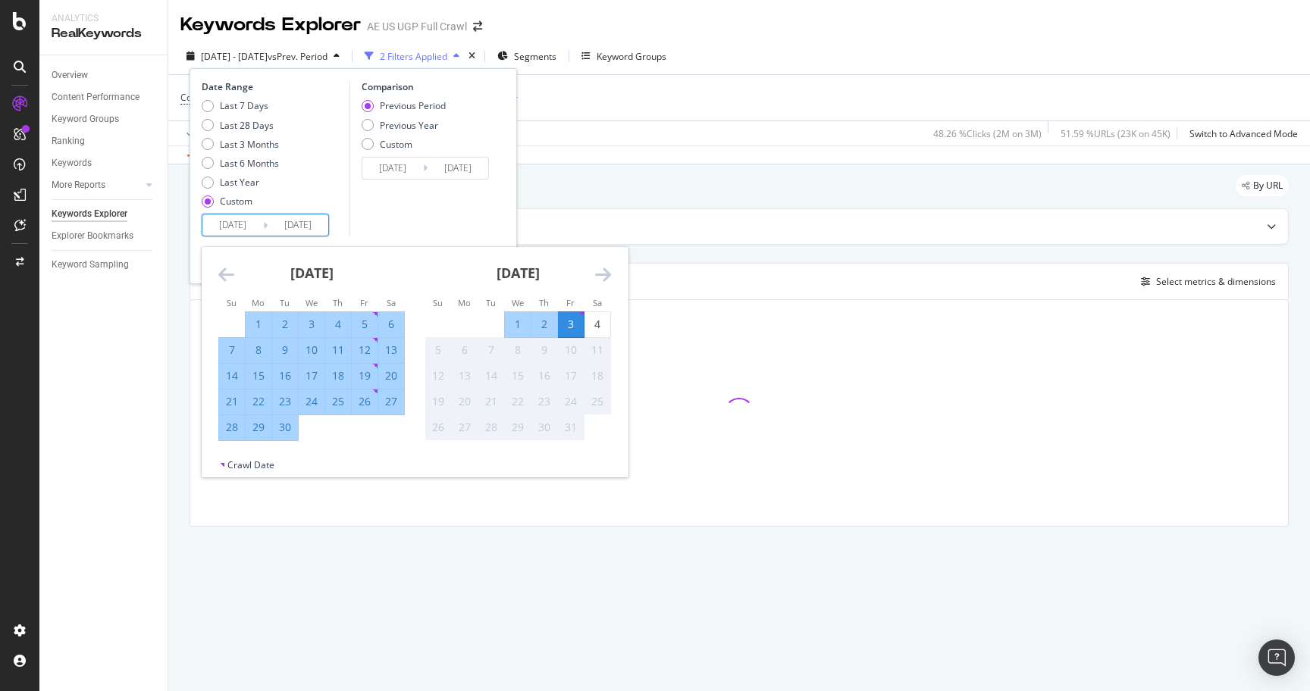
drag, startPoint x: 594, startPoint y: 324, endPoint x: 540, endPoint y: 329, distance: 54.8
click at [594, 324] on div "4" at bounding box center [597, 324] width 26 height 15
type input "[DATE]"
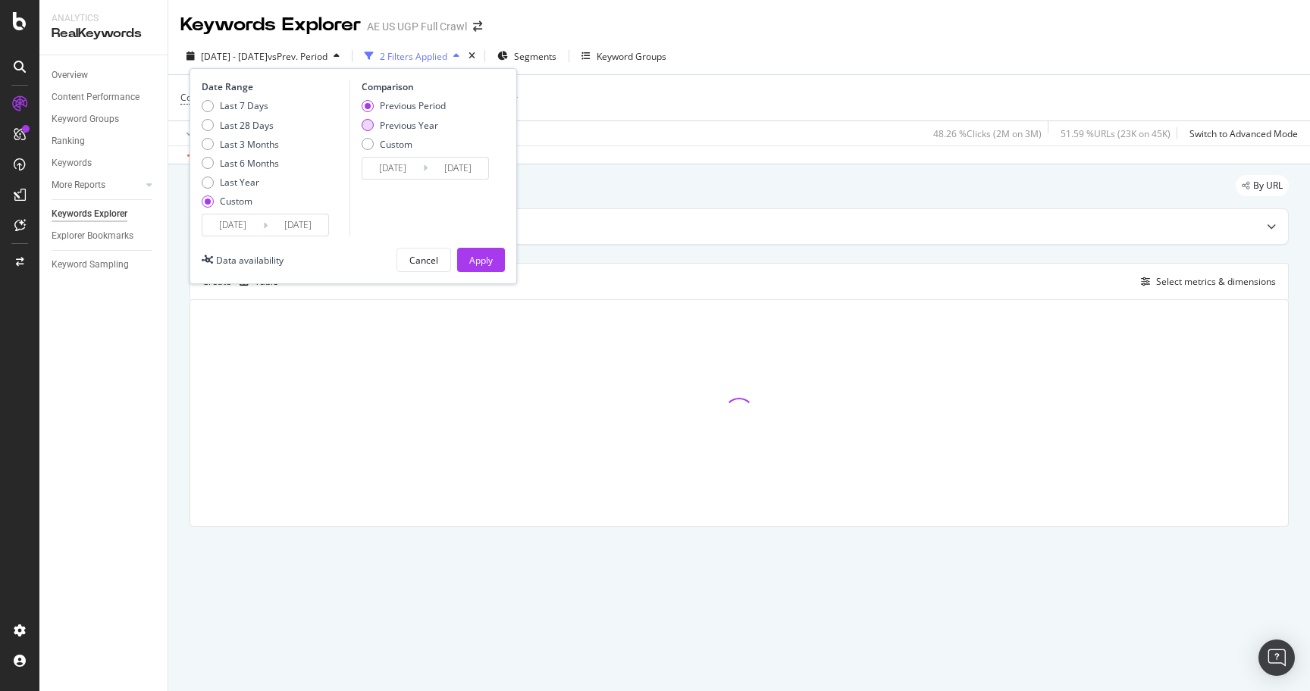
click at [433, 121] on div "Previous Year" at bounding box center [409, 125] width 58 height 13
type input "[DATE]"
click at [495, 259] on button "Apply" at bounding box center [481, 260] width 48 height 24
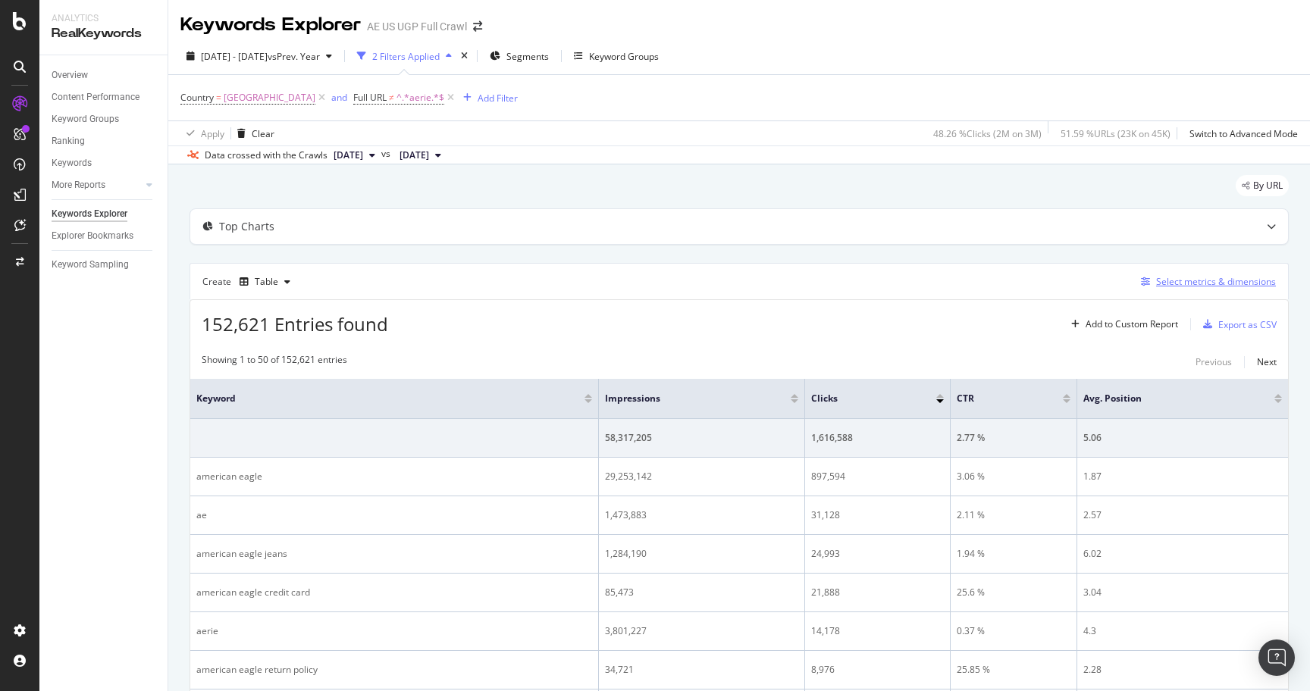
click at [1236, 282] on div "Select metrics & dimensions" at bounding box center [1216, 281] width 120 height 13
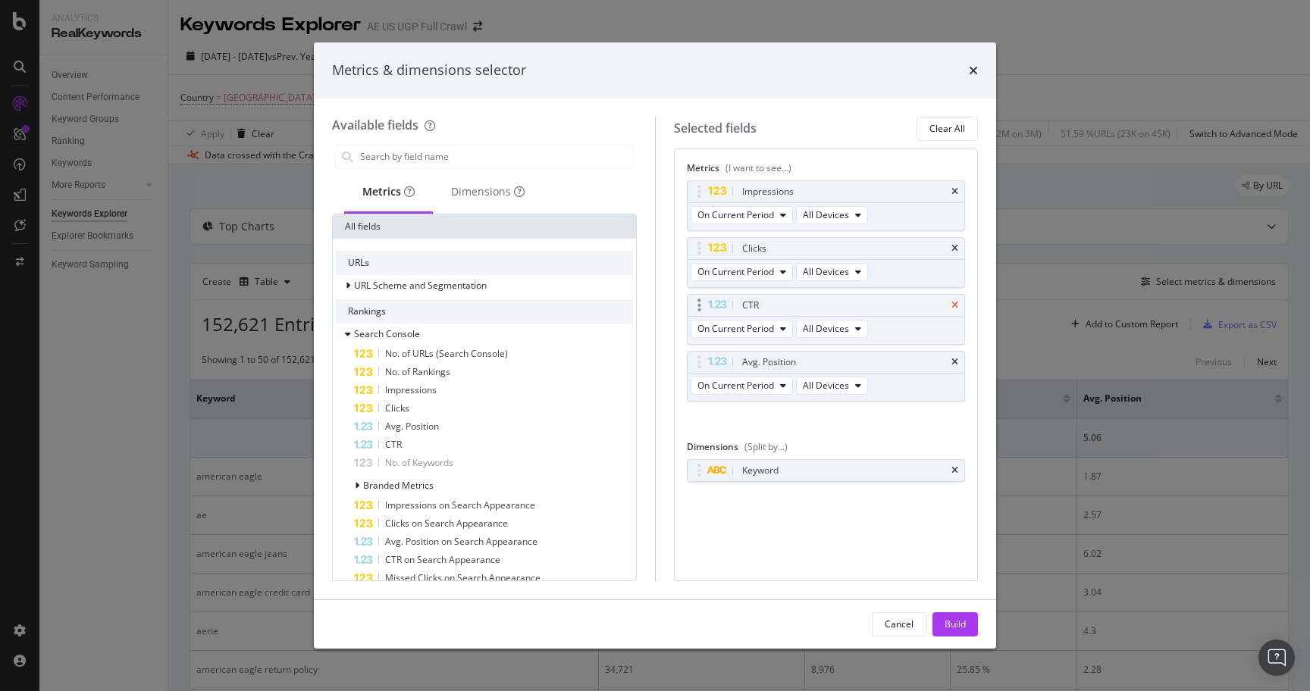
click at [955, 306] on icon "times" at bounding box center [954, 305] width 7 height 9
click at [955, 358] on icon "times" at bounding box center [954, 362] width 7 height 9
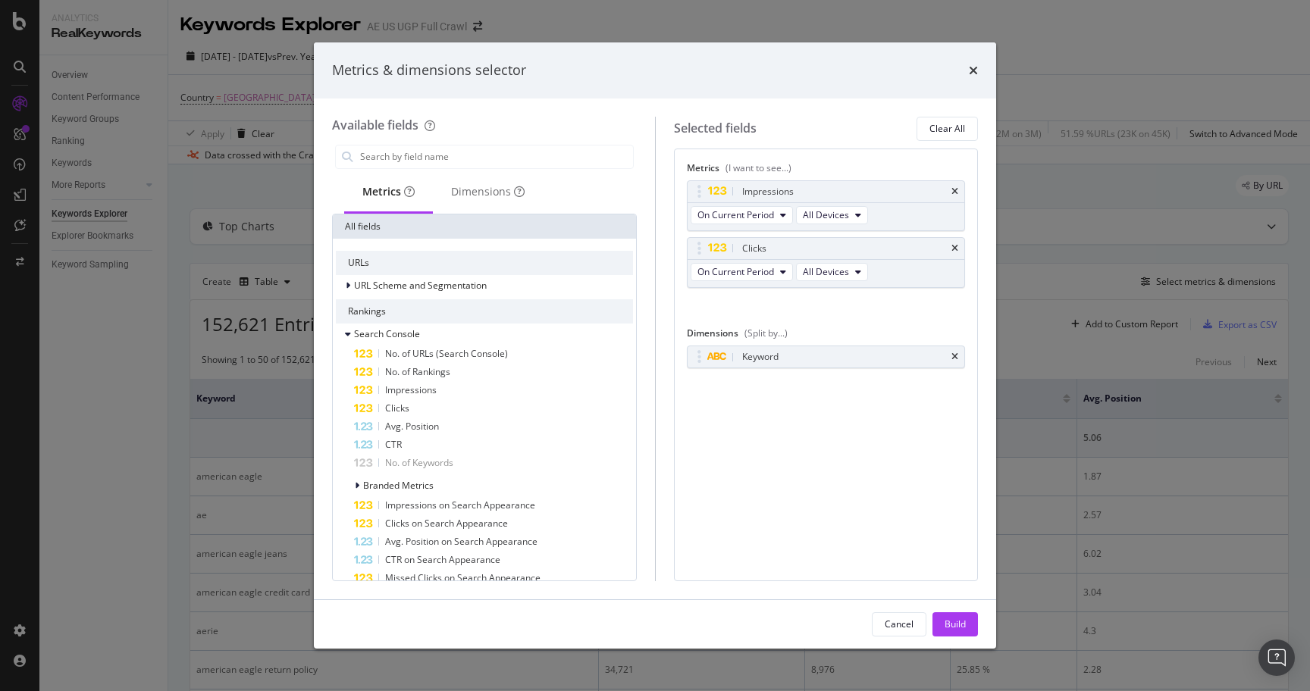
click at [920, 320] on div "Impressions On Current Period All Devices Clicks On Current Period All Devices …" at bounding box center [826, 250] width 279 height 140
click at [433, 388] on span "Impressions" at bounding box center [411, 390] width 52 height 13
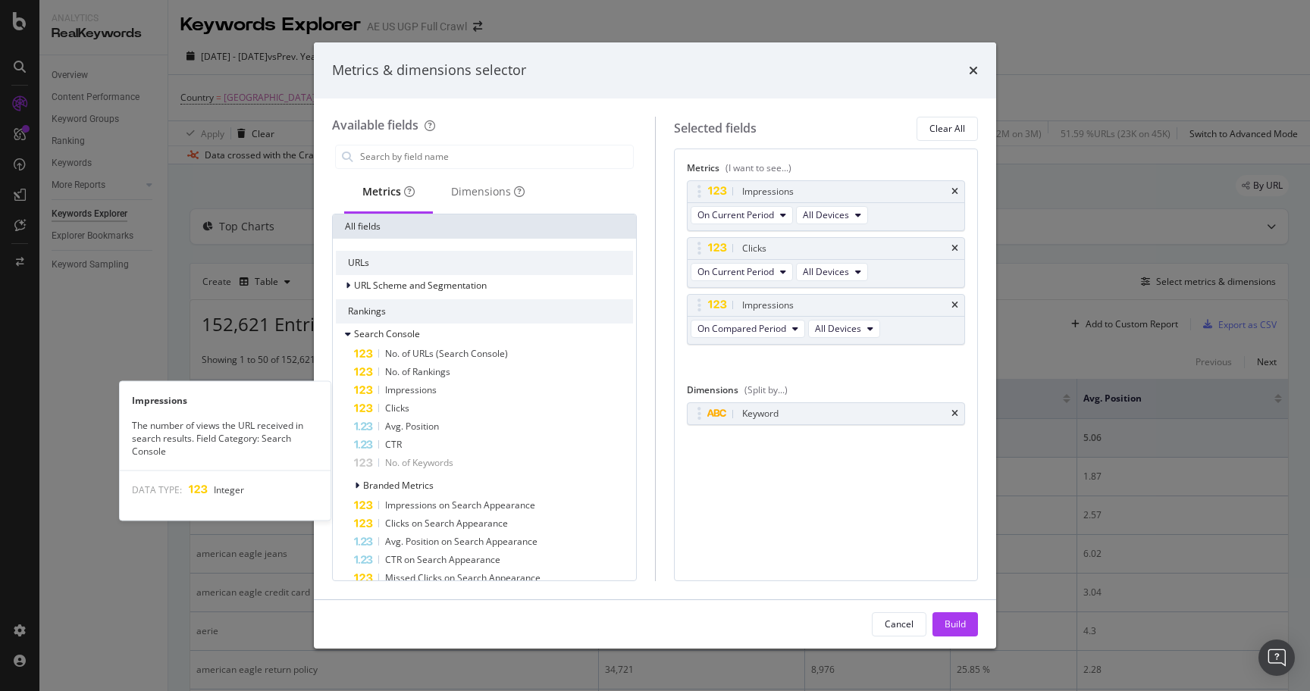
click at [433, 388] on span "Impressions" at bounding box center [411, 390] width 52 height 13
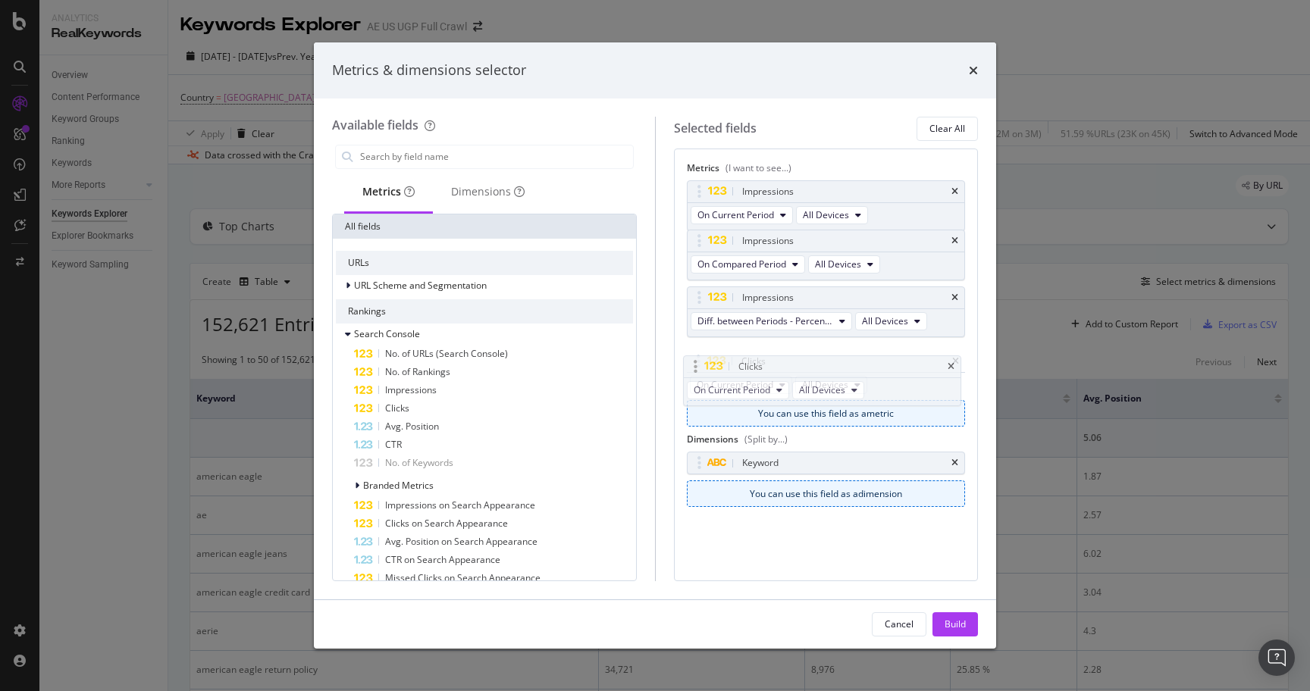
drag, startPoint x: 700, startPoint y: 248, endPoint x: 696, endPoint y: 366, distance: 118.3
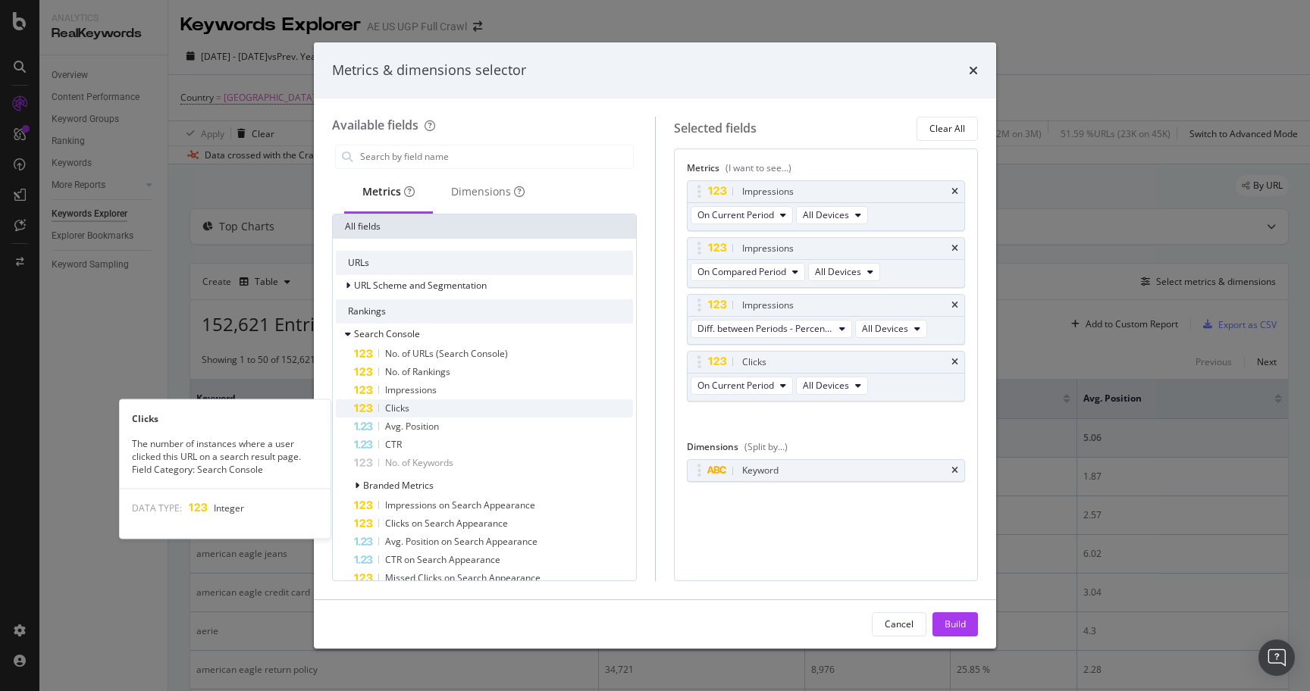
click at [413, 411] on div "Clicks" at bounding box center [493, 409] width 279 height 18
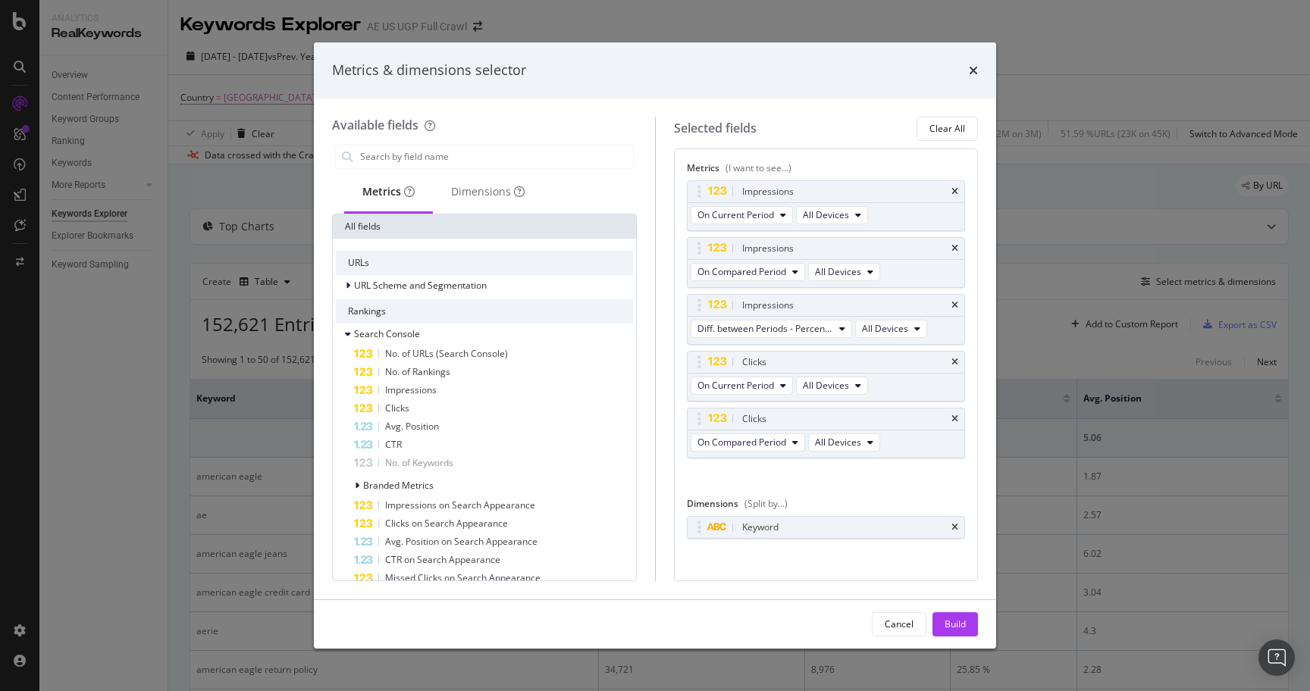
click at [413, 411] on div "Clicks" at bounding box center [493, 409] width 279 height 18
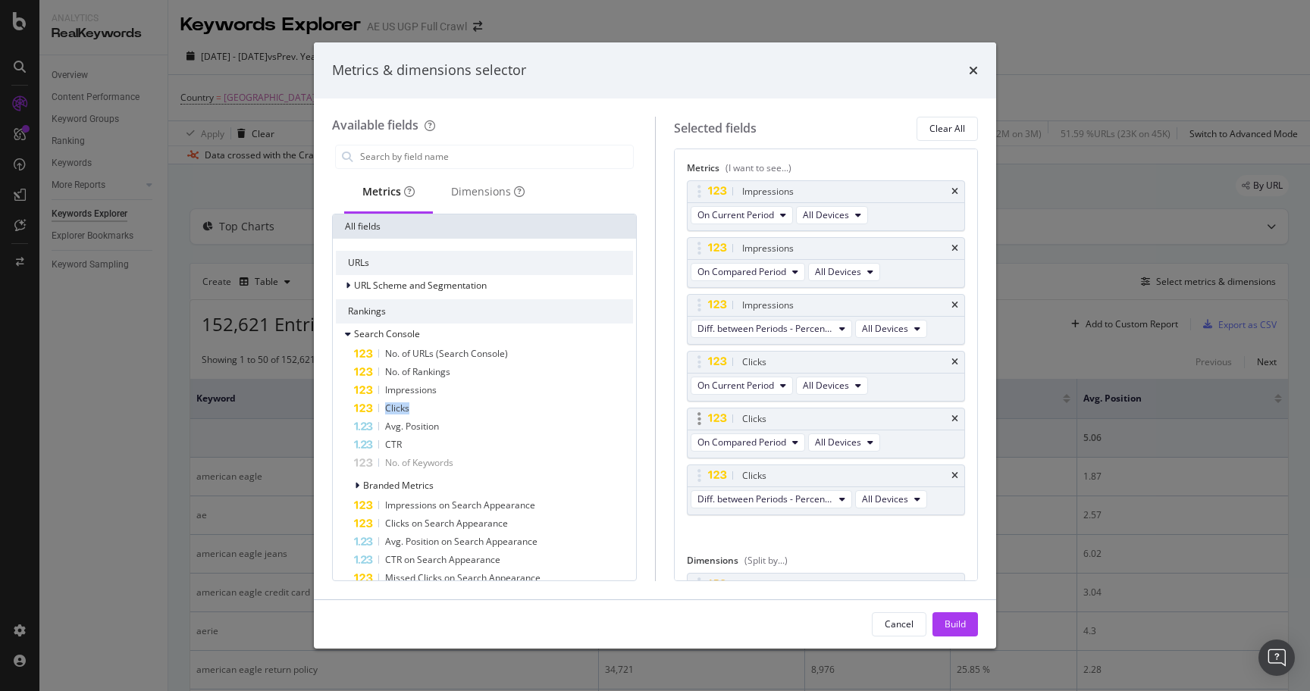
scroll to position [66, 0]
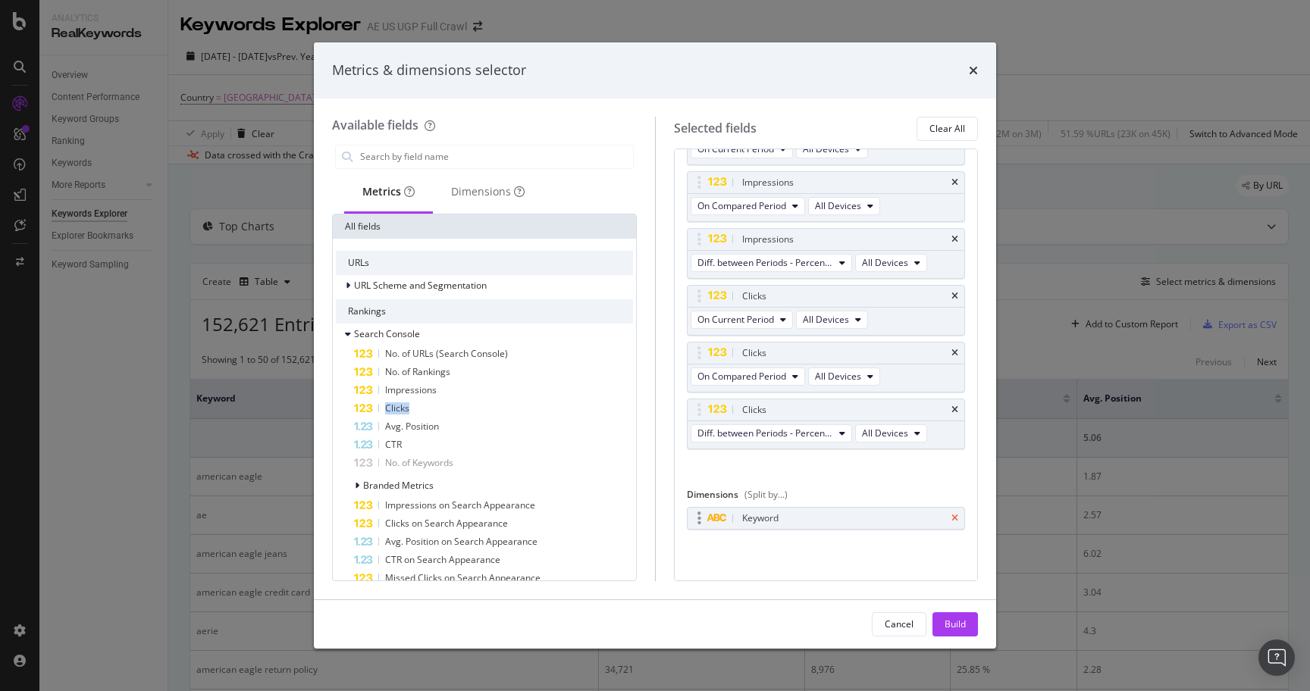
click at [957, 520] on icon "times" at bounding box center [954, 518] width 7 height 9
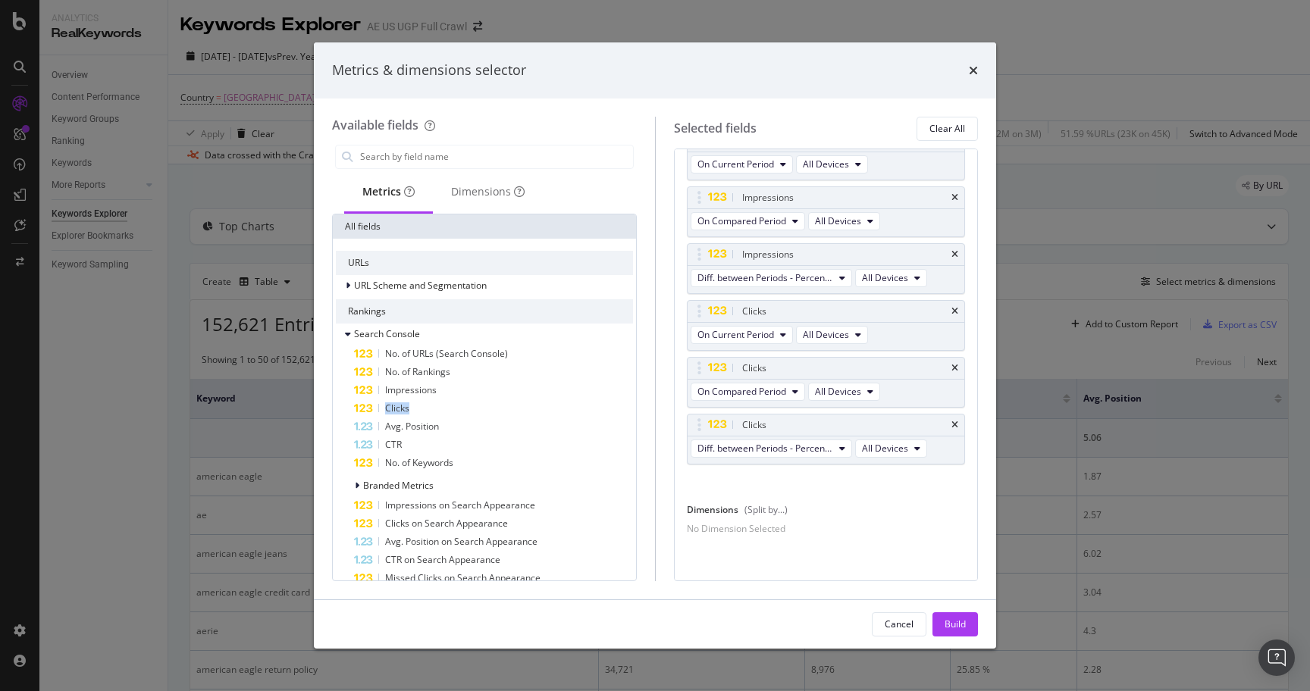
scroll to position [61, 0]
drag, startPoint x: 848, startPoint y: 529, endPoint x: 779, endPoint y: 469, distance: 91.4
click at [785, 528] on div "No Dimension Selected" at bounding box center [736, 528] width 99 height 13
click at [484, 186] on div "Dimensions" at bounding box center [488, 191] width 74 height 15
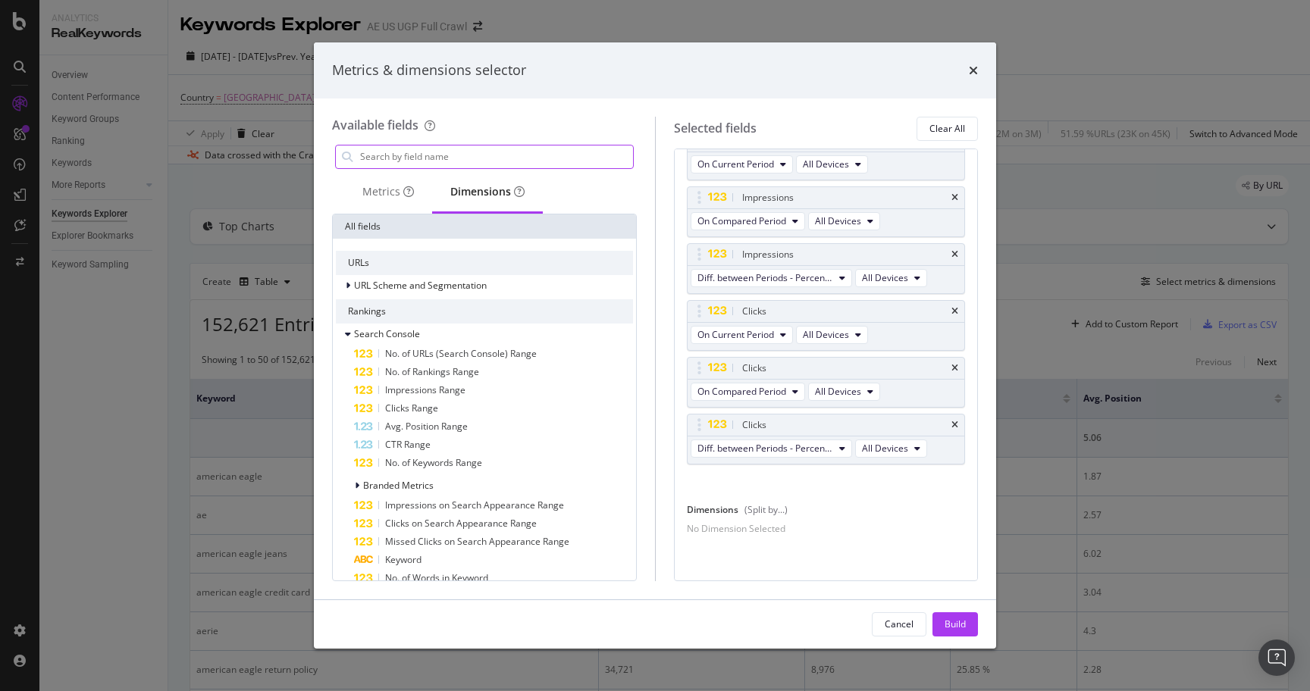
click at [460, 163] on input "modal" at bounding box center [496, 157] width 274 height 23
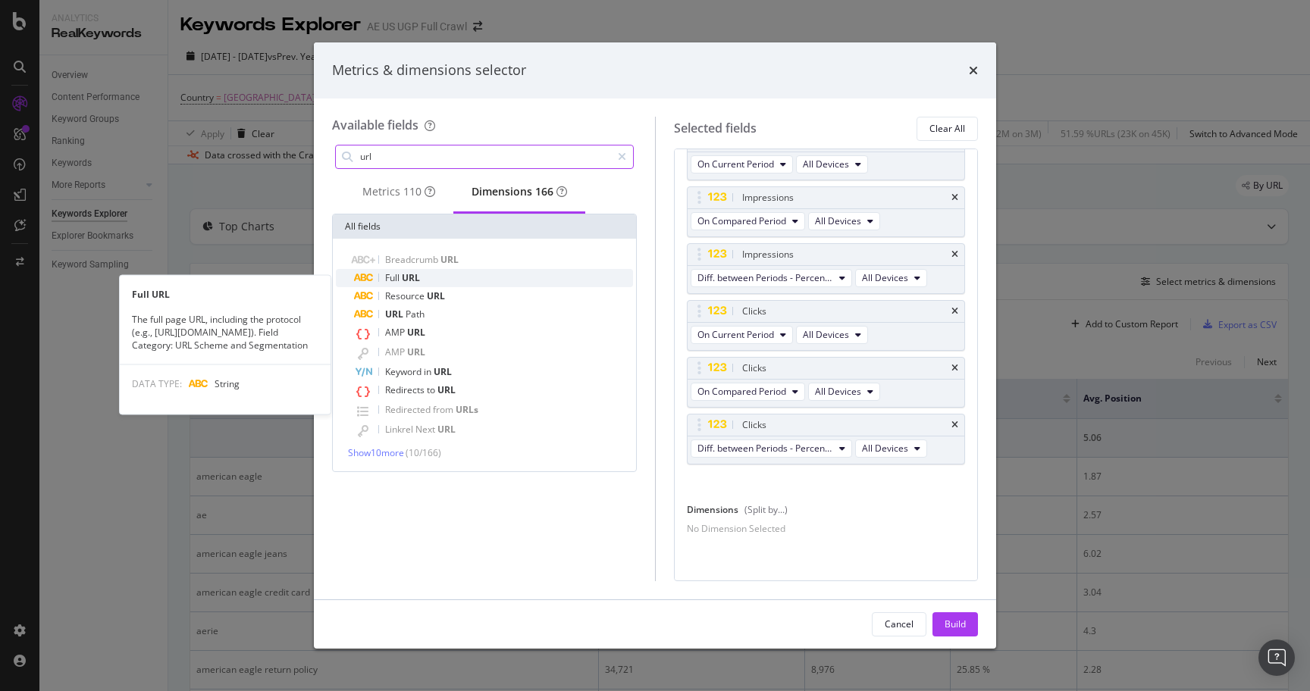
type input "url"
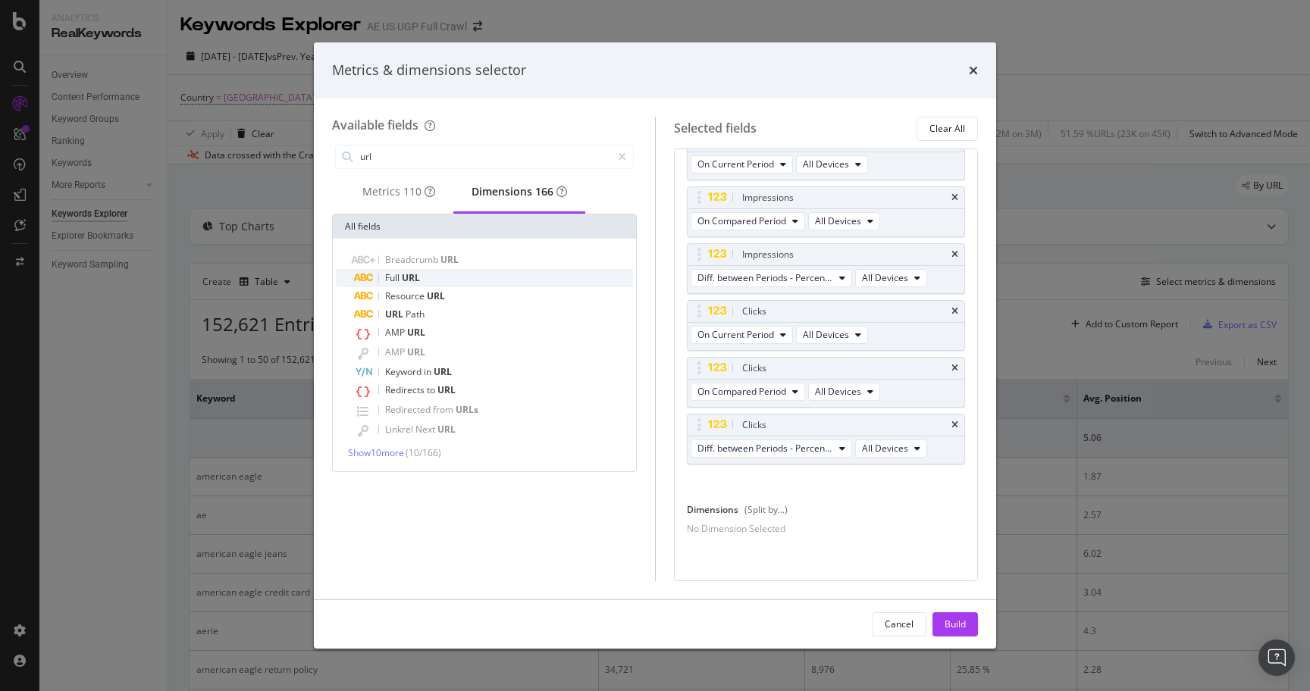
click at [423, 280] on div "Full URL" at bounding box center [493, 278] width 279 height 18
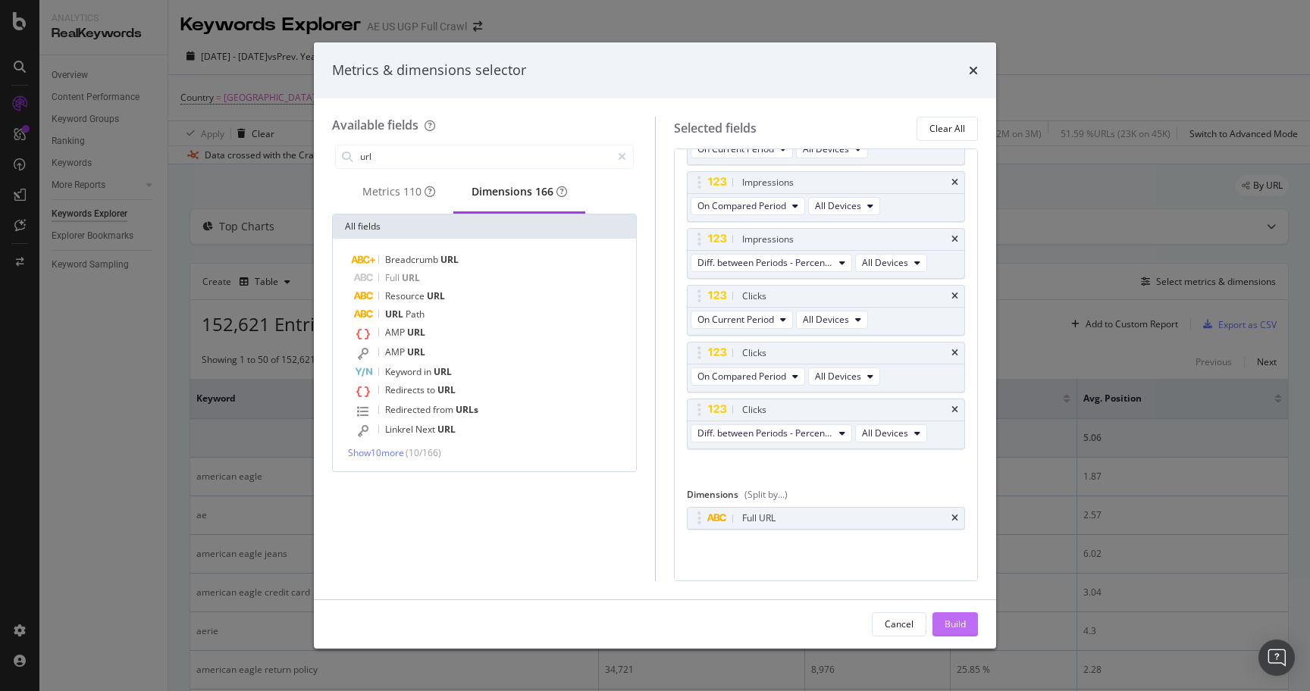
click at [956, 625] on div "Build" at bounding box center [955, 624] width 21 height 13
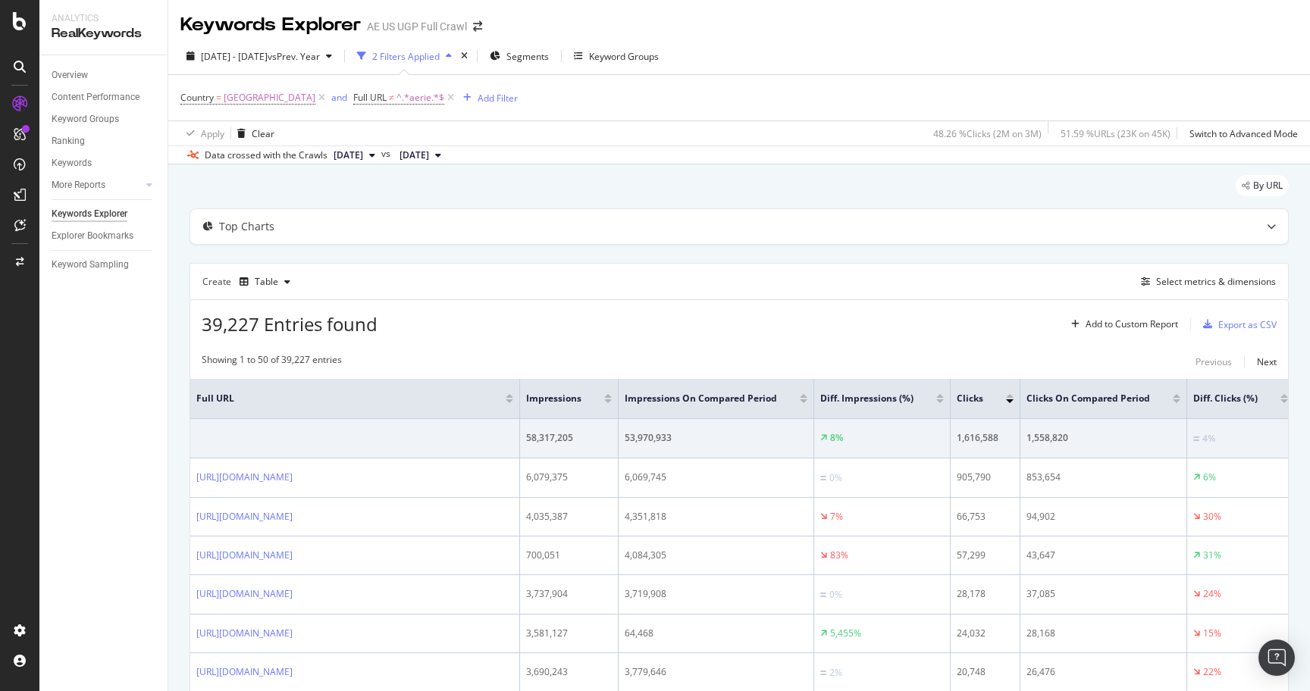
scroll to position [0, 53]
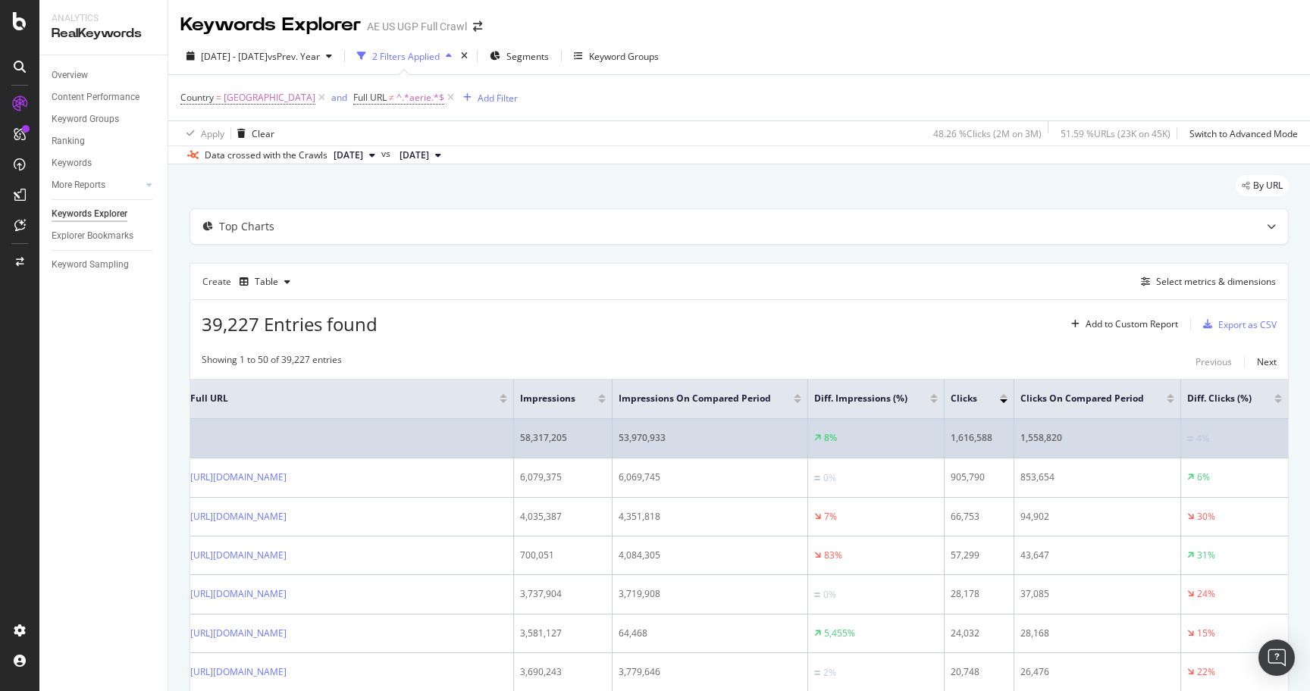
click at [1046, 443] on div "1,558,820" at bounding box center [1097, 438] width 154 height 14
click at [976, 440] on div "1,616,588" at bounding box center [979, 438] width 57 height 14
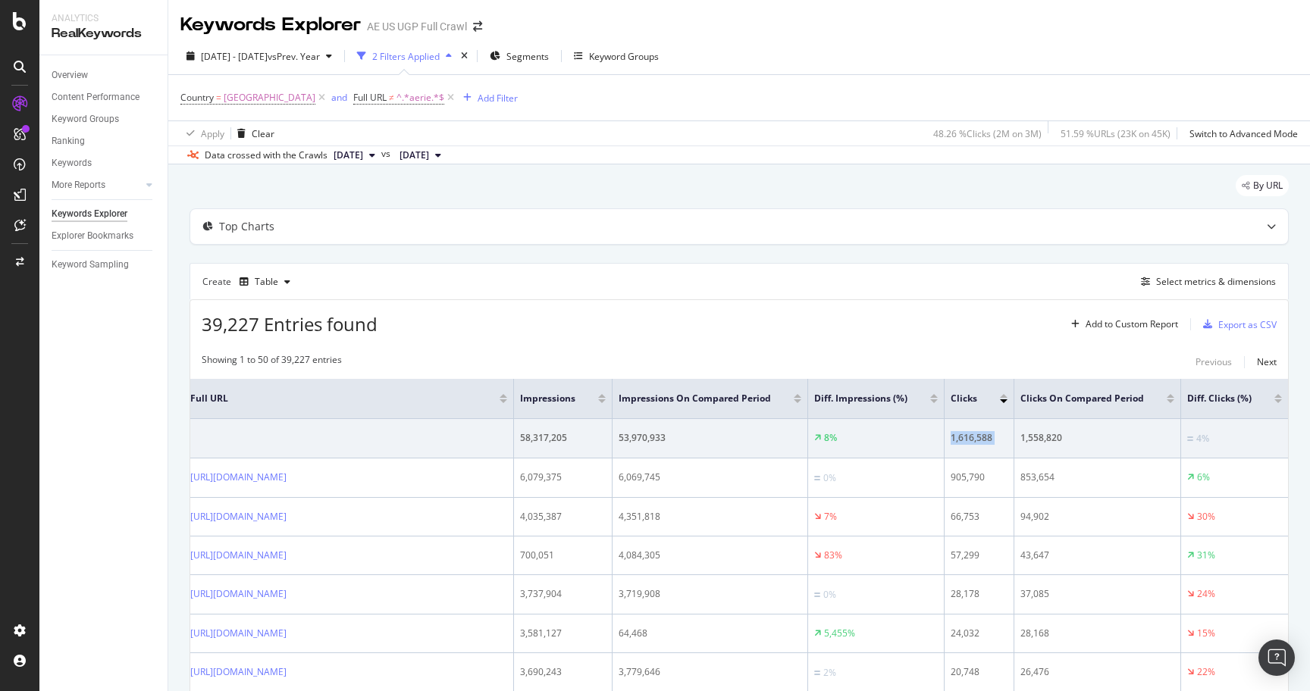
copy div "1,616,588"
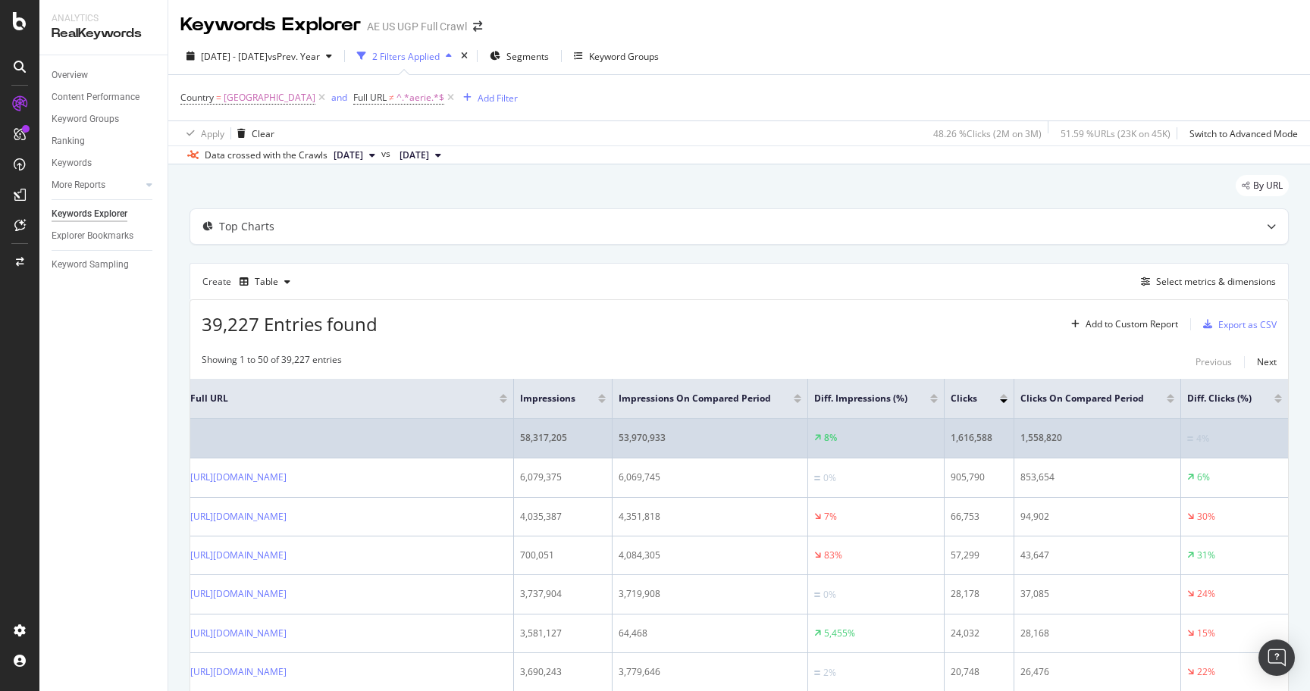
click at [1055, 436] on div "1,558,820" at bounding box center [1097, 438] width 154 height 14
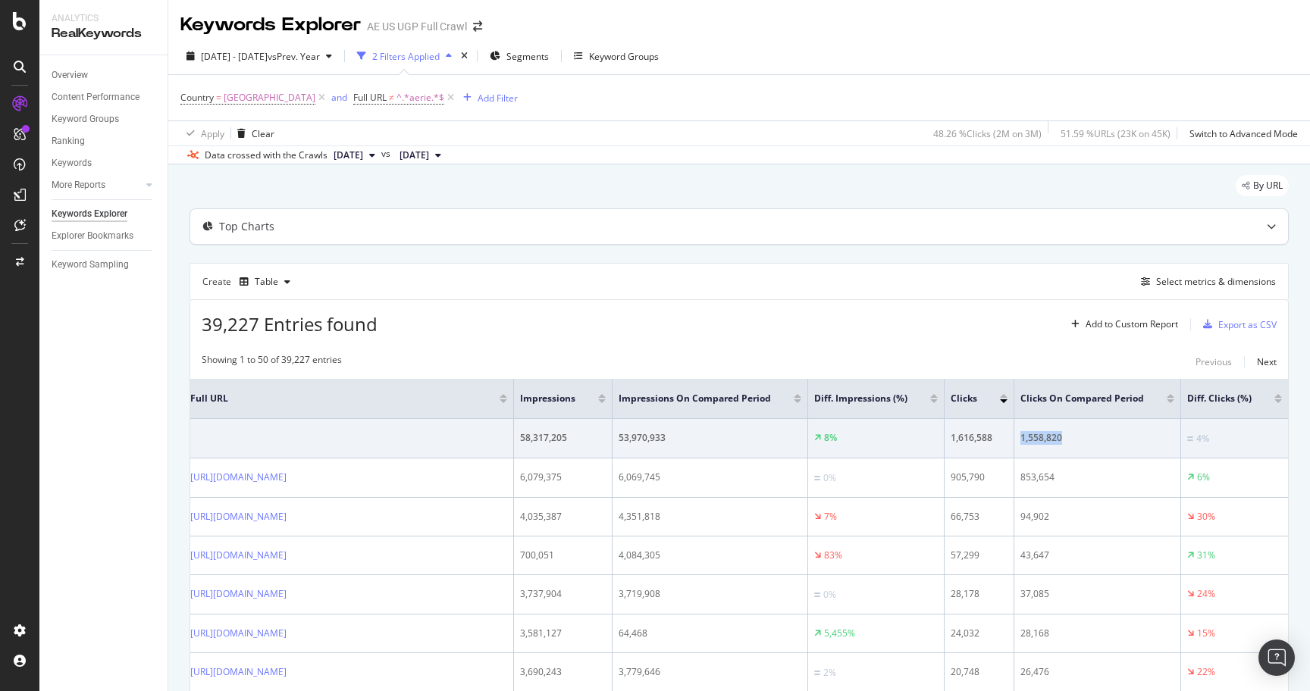
copy div "1,558,820"
click at [728, 299] on div "Create Table Select metrics & dimensions" at bounding box center [739, 281] width 1099 height 36
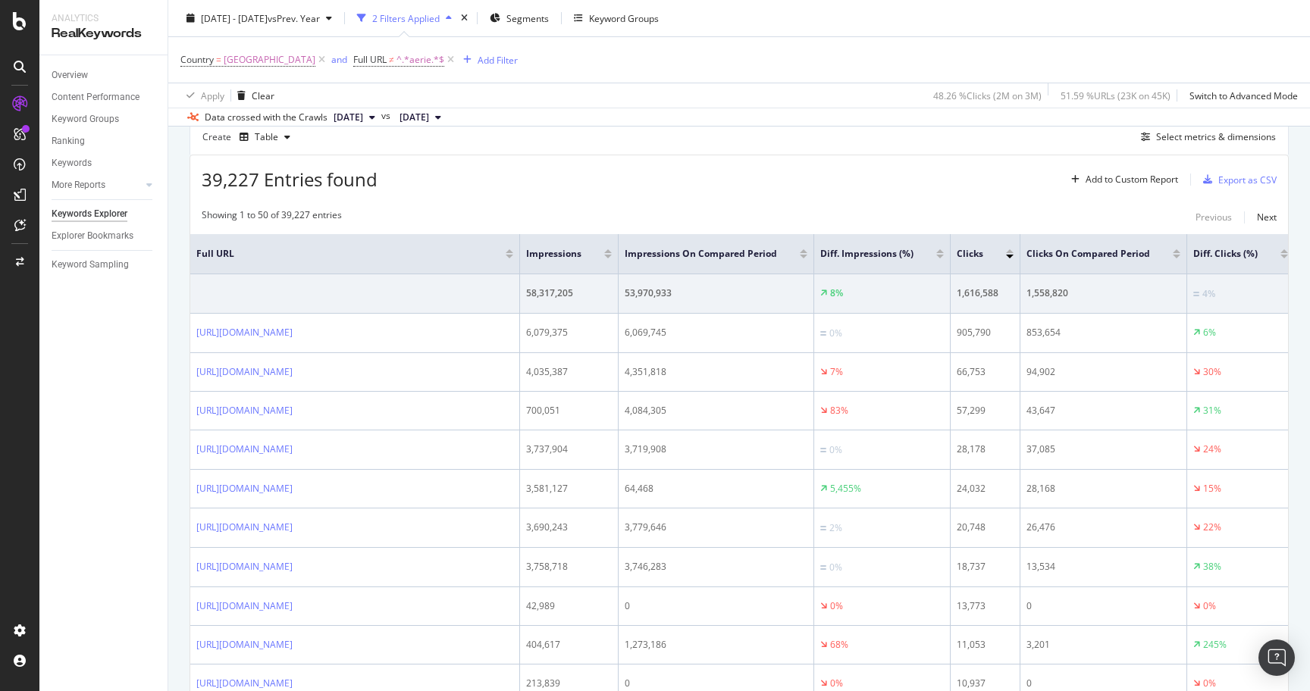
scroll to position [126, 0]
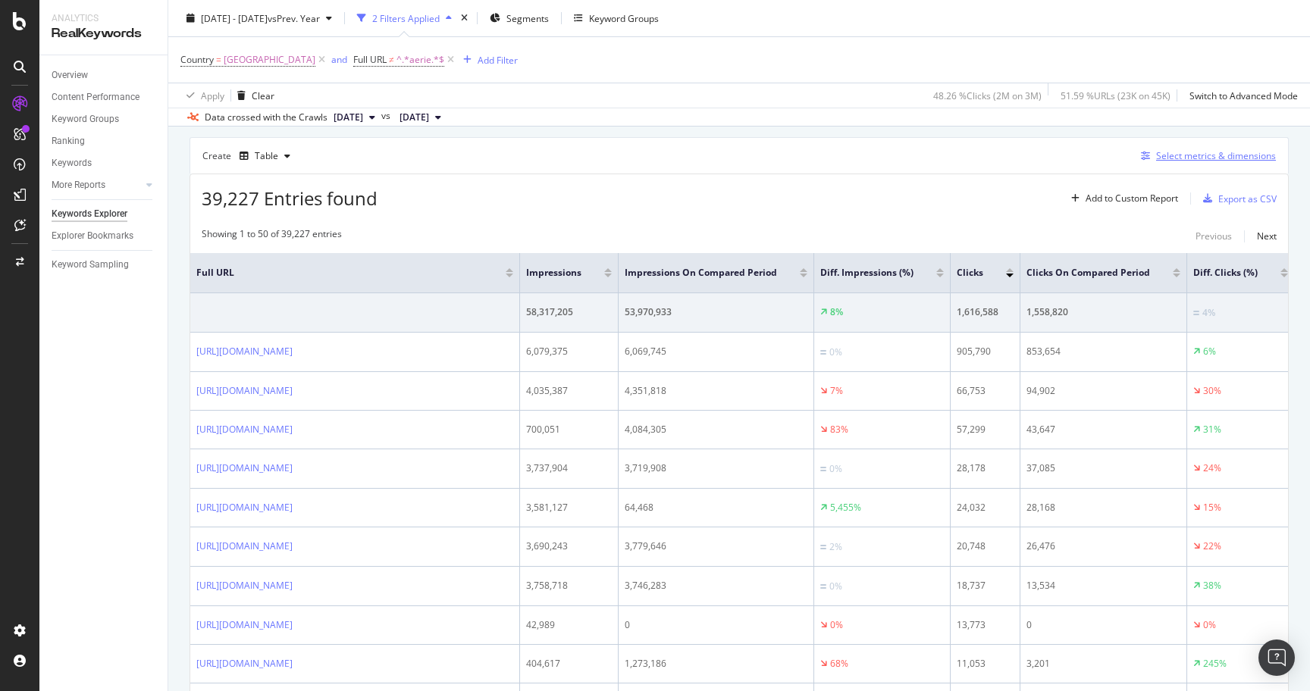
click at [1192, 157] on div "Select metrics & dimensions" at bounding box center [1216, 155] width 120 height 13
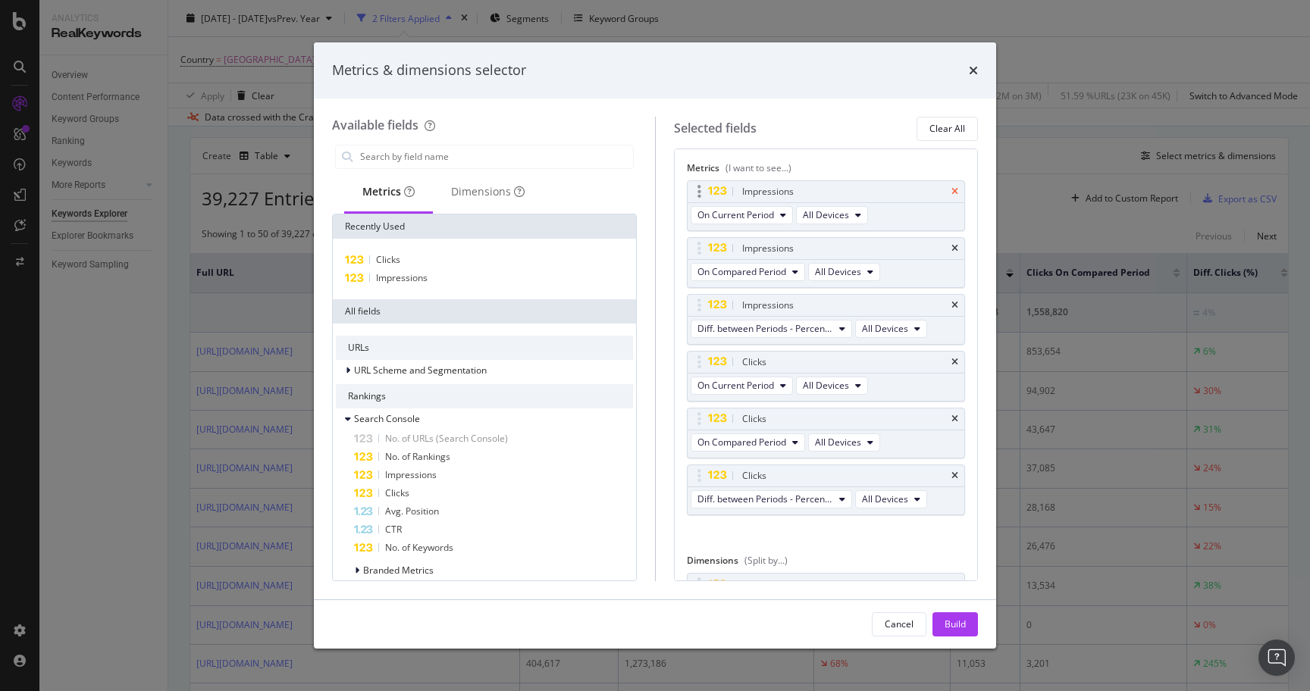
click at [957, 193] on icon "times" at bounding box center [954, 191] width 7 height 9
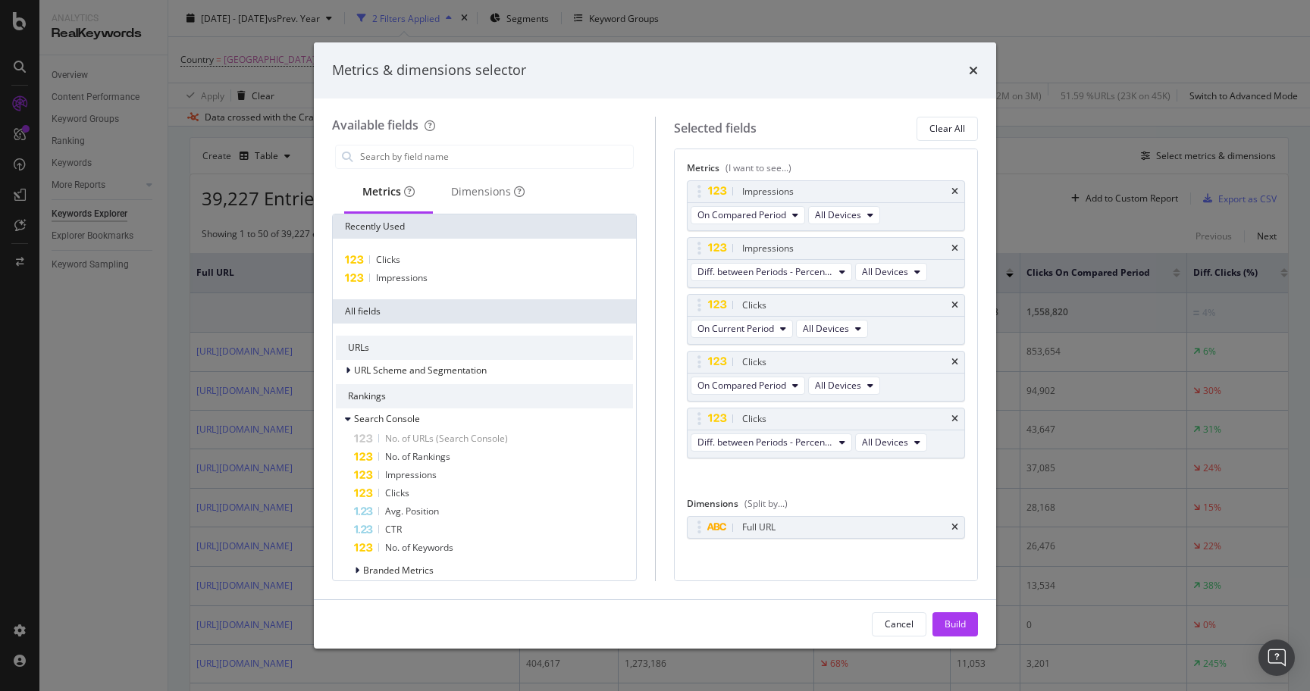
click at [957, 193] on icon "times" at bounding box center [954, 191] width 7 height 9
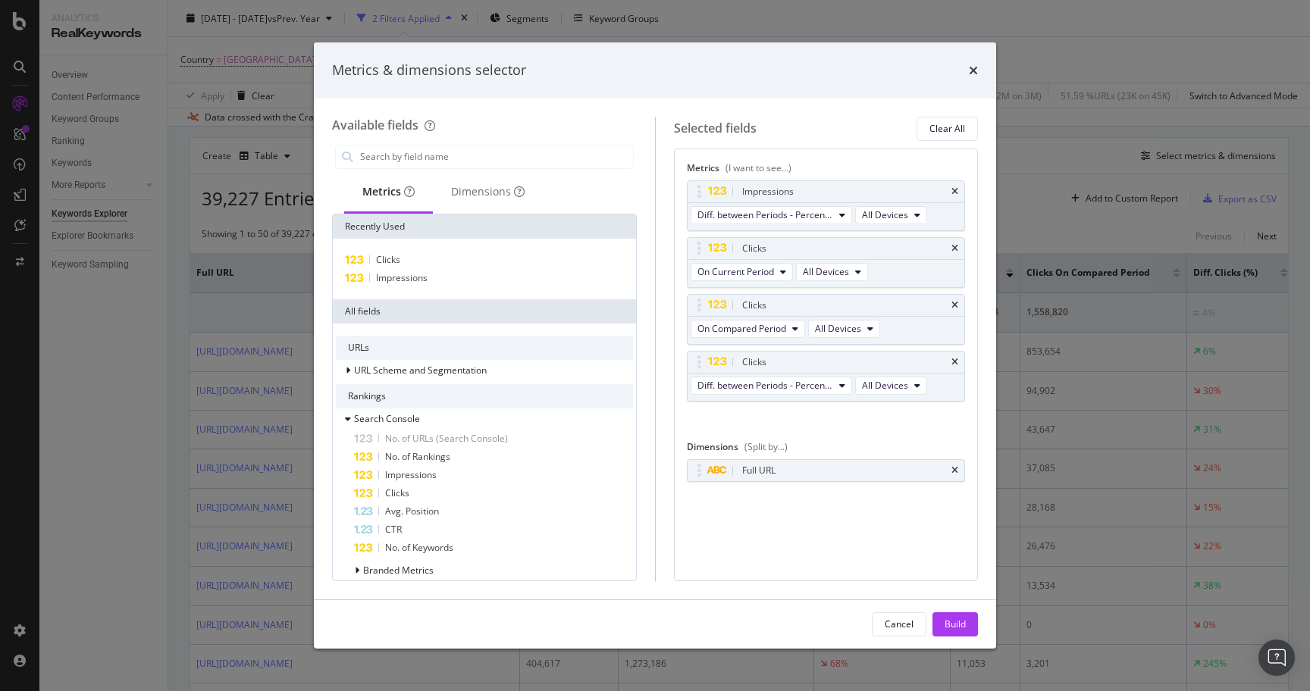
click at [957, 193] on icon "times" at bounding box center [954, 191] width 7 height 9
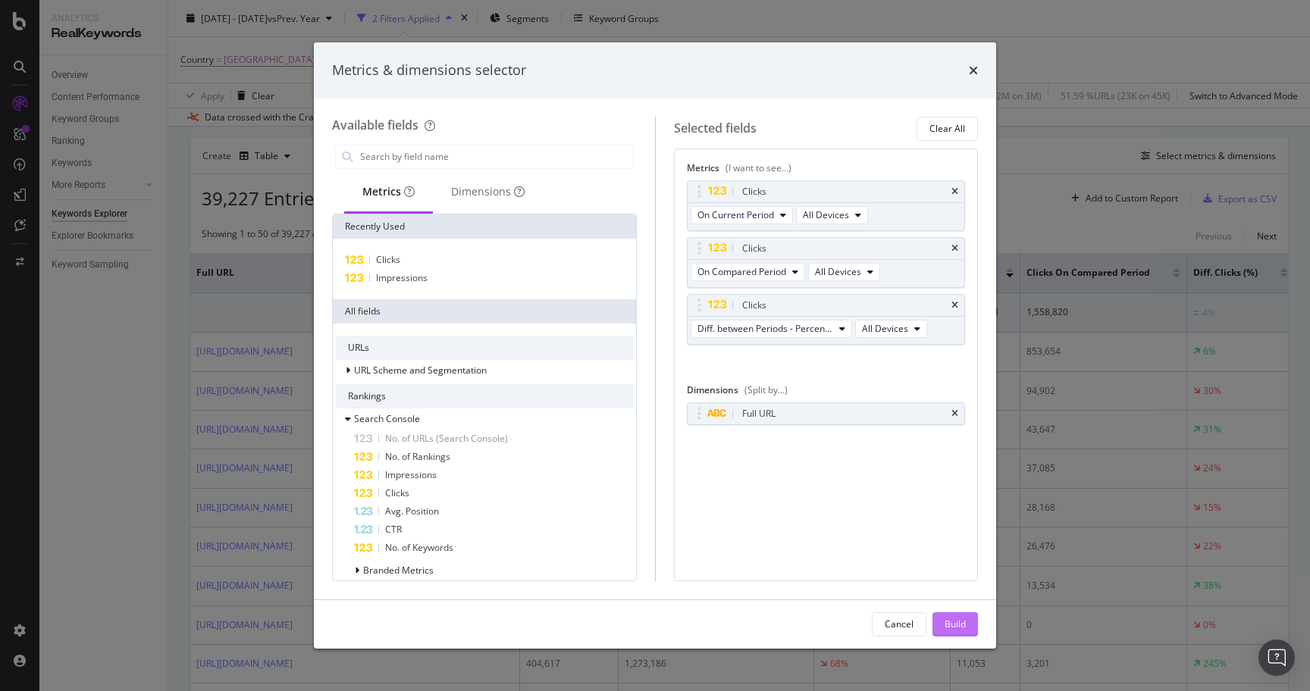
click at [966, 620] on button "Build" at bounding box center [954, 625] width 45 height 24
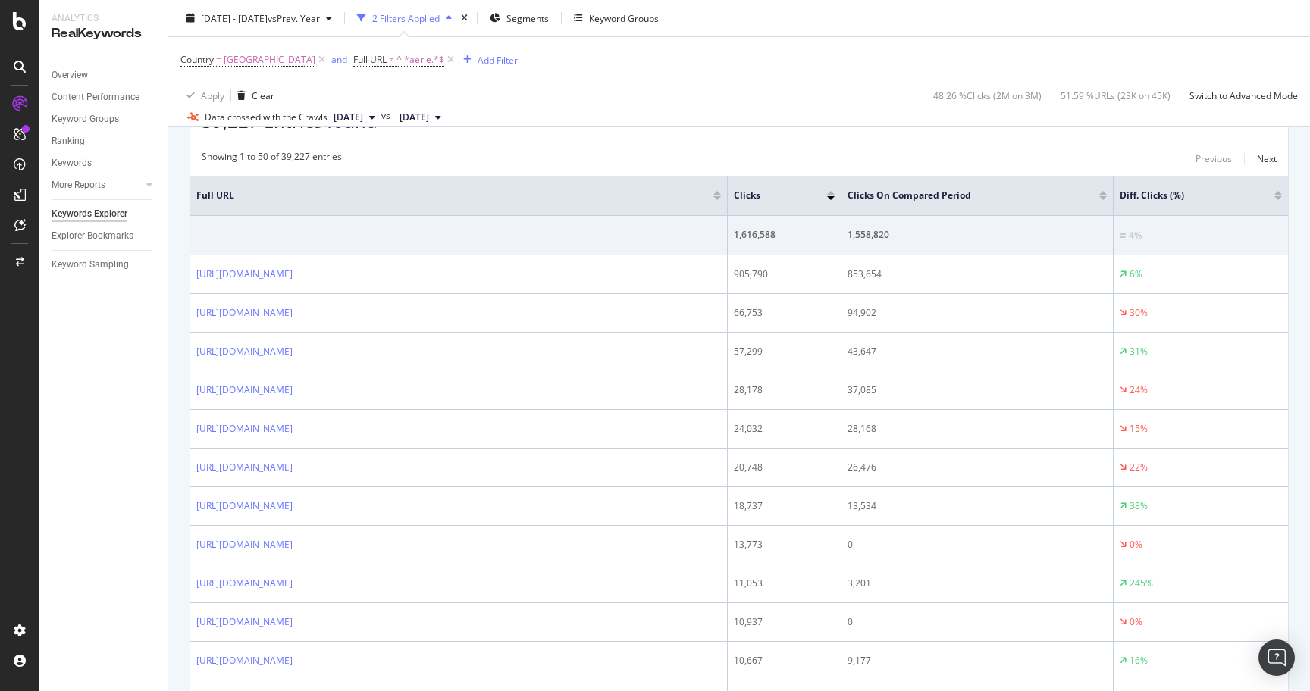
scroll to position [218, 0]
